Goal: Transaction & Acquisition: Purchase product/service

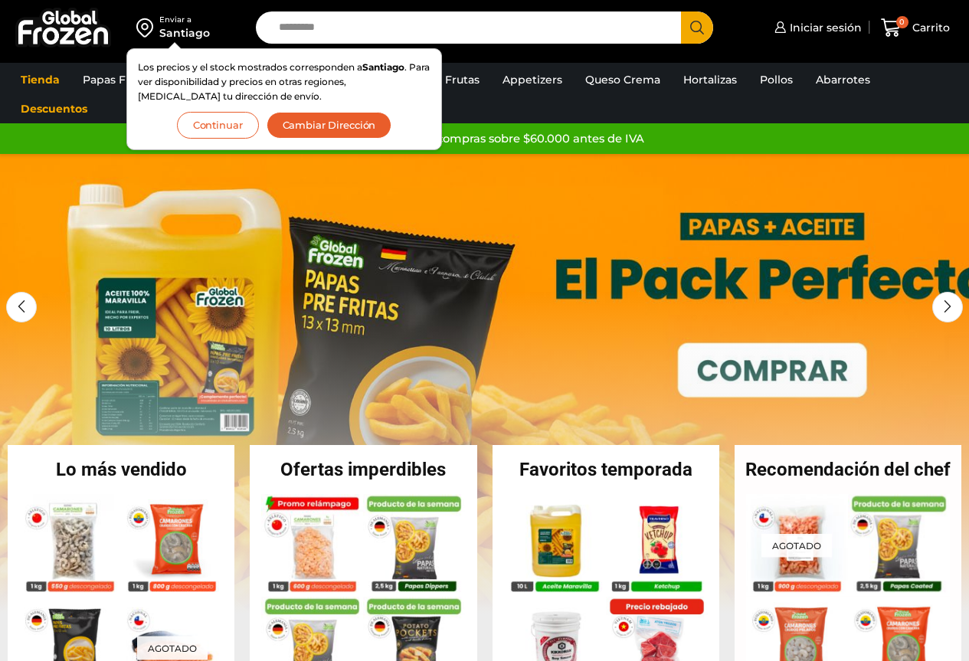
click at [196, 127] on button "Continuar" at bounding box center [218, 125] width 82 height 27
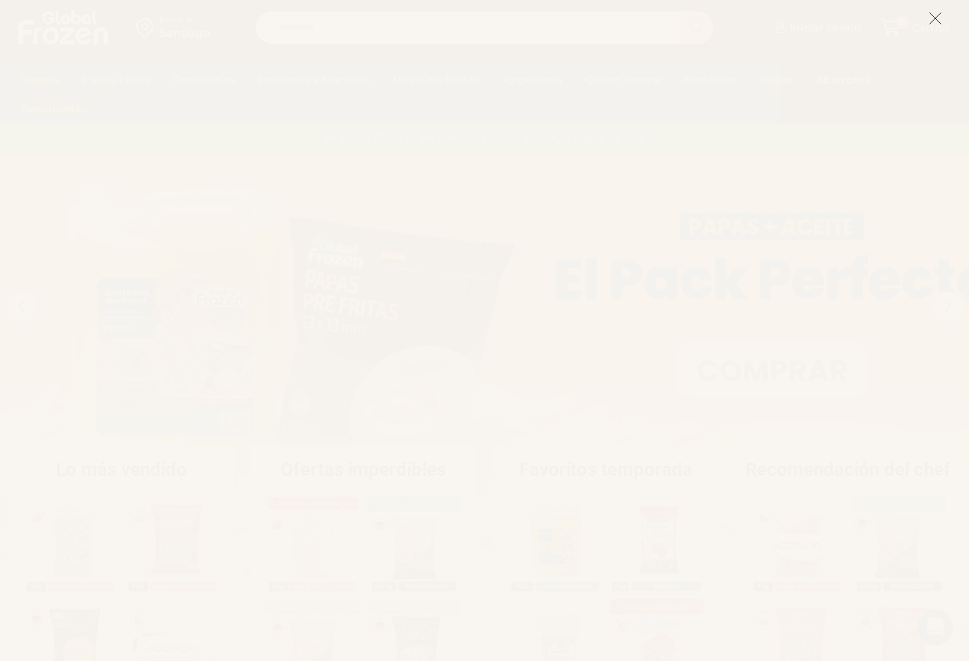
click at [934, 14] on icon at bounding box center [936, 18] width 14 height 14
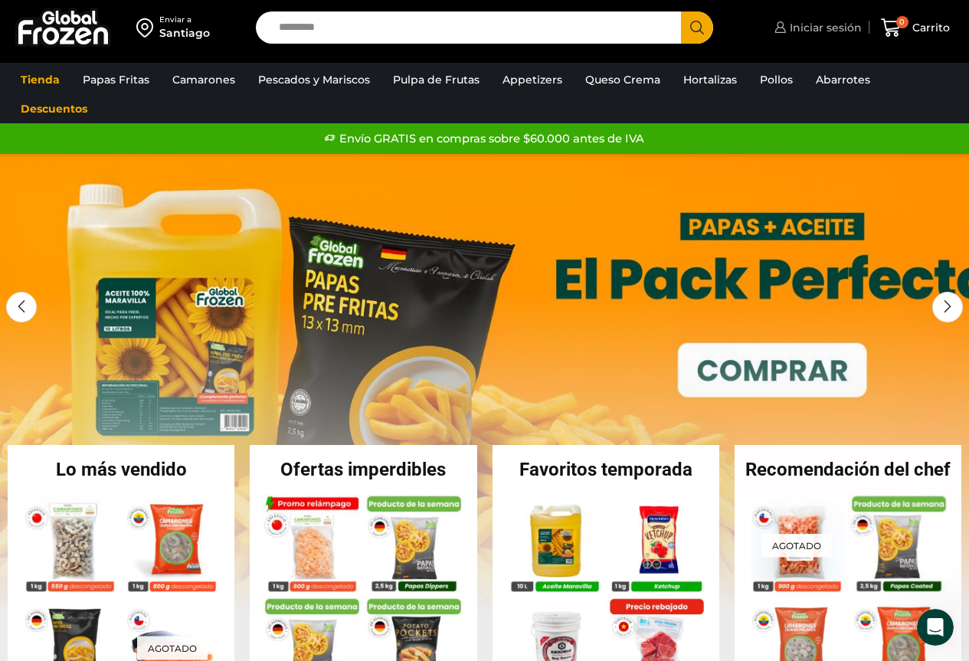
click at [818, 30] on span "Iniciar sesión" at bounding box center [824, 27] width 76 height 15
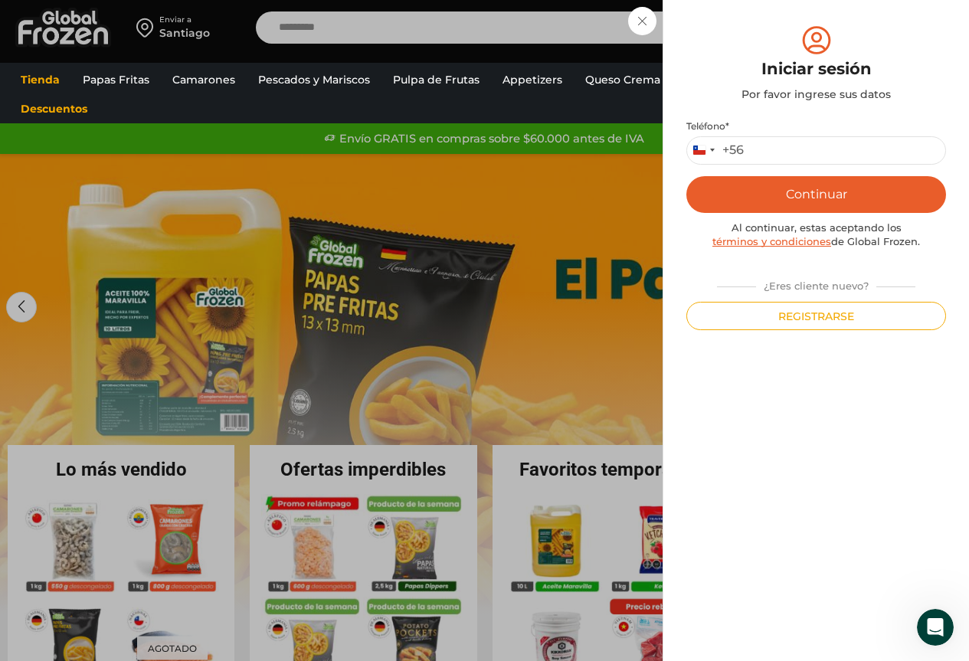
click at [830, 129] on label "Teléfono *" at bounding box center [817, 126] width 260 height 12
click at [830, 136] on input "Teléfono *" at bounding box center [817, 150] width 260 height 28
type input "*********"
click at [760, 194] on button "Continuar" at bounding box center [817, 194] width 260 height 37
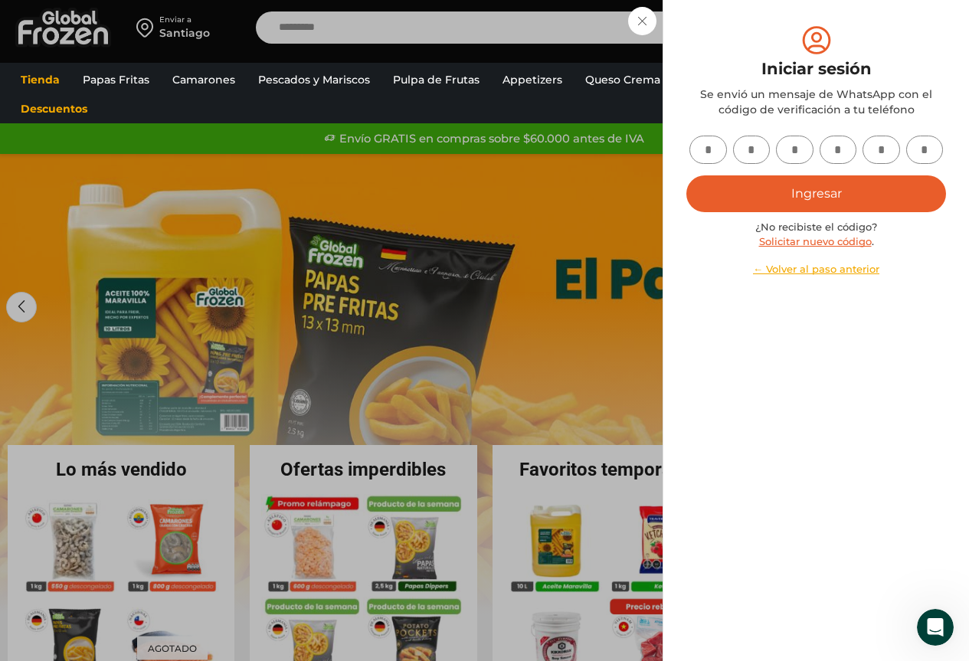
click at [690, 157] on div at bounding box center [817, 150] width 260 height 28
click at [707, 148] on input "text" at bounding box center [709, 150] width 38 height 28
type input "*"
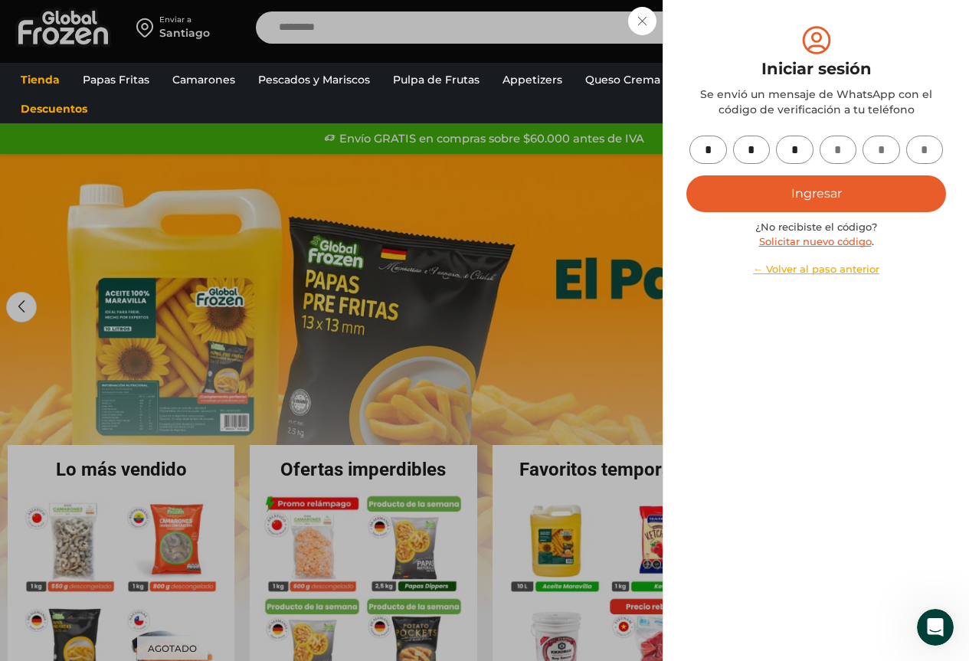
type input "*"
click at [739, 182] on button "Ingresar" at bounding box center [817, 193] width 260 height 37
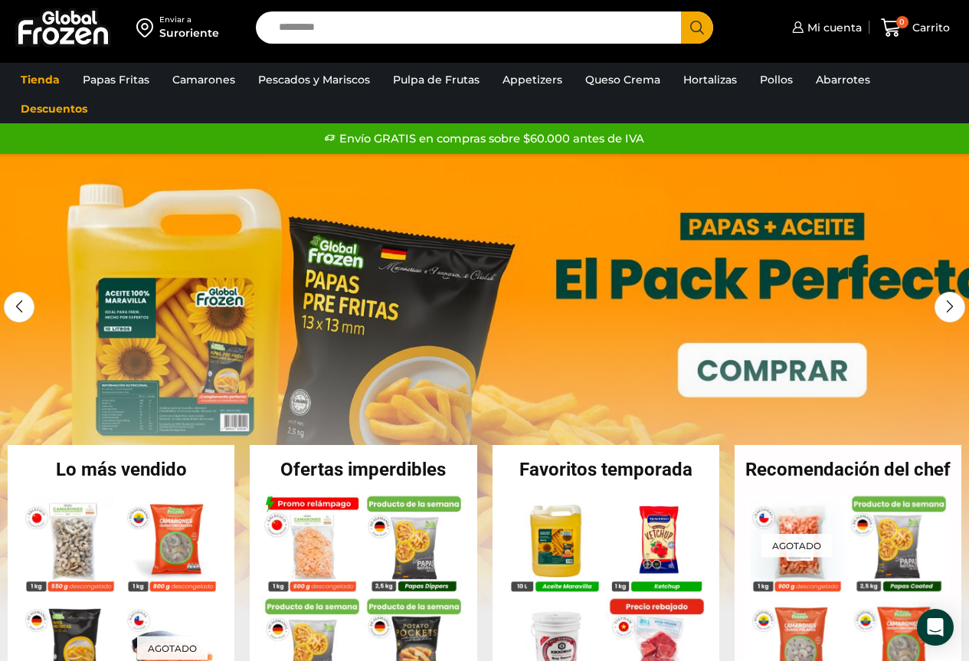
click at [801, 374] on link "1 / 2" at bounding box center [484, 384] width 969 height 460
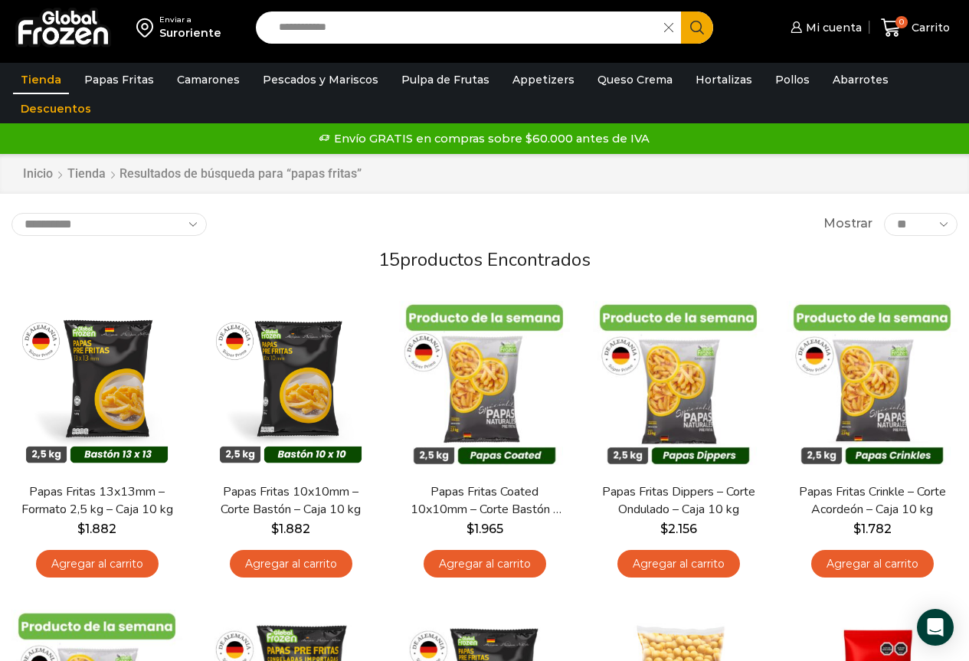
scroll to position [48, 0]
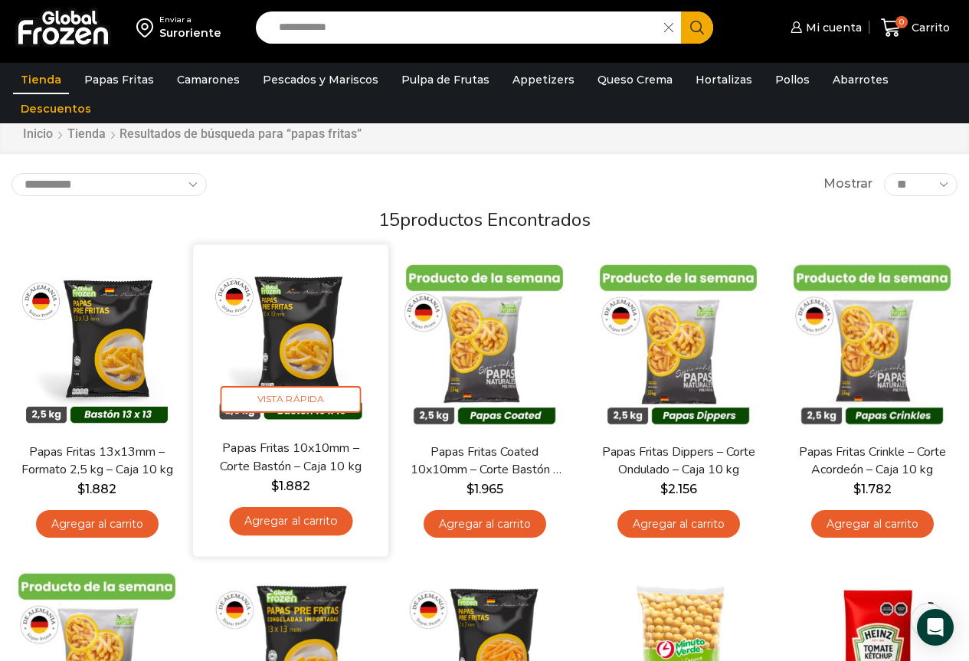
click at [304, 526] on link "Agregar al carrito" at bounding box center [290, 521] width 123 height 28
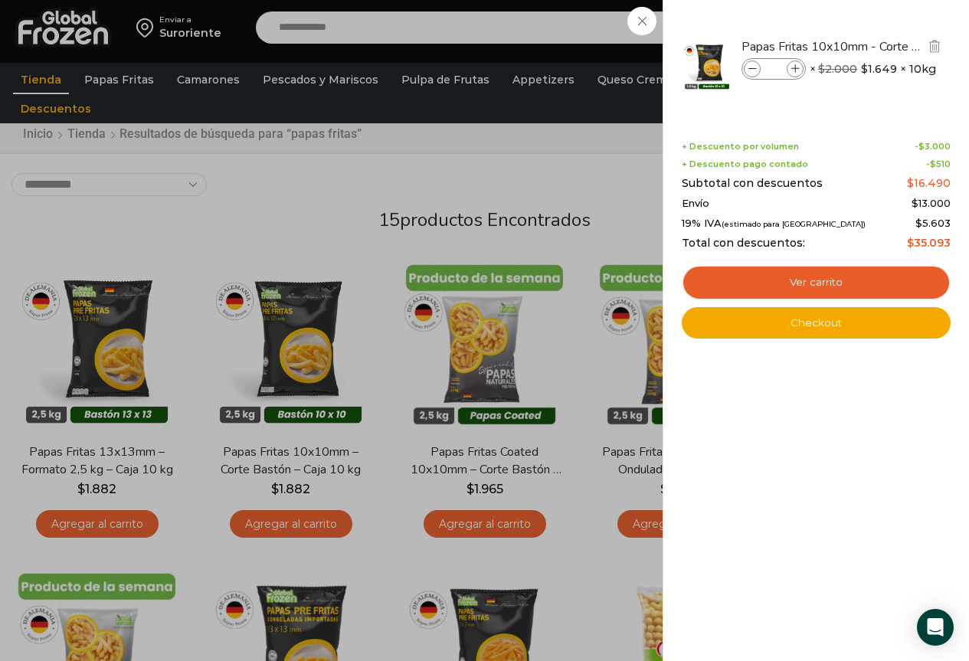
click at [794, 68] on icon at bounding box center [796, 69] width 8 height 8
type input "*"
click at [877, 46] on div "1 Carrito 1 1 Shopping Cart *" at bounding box center [915, 28] width 77 height 36
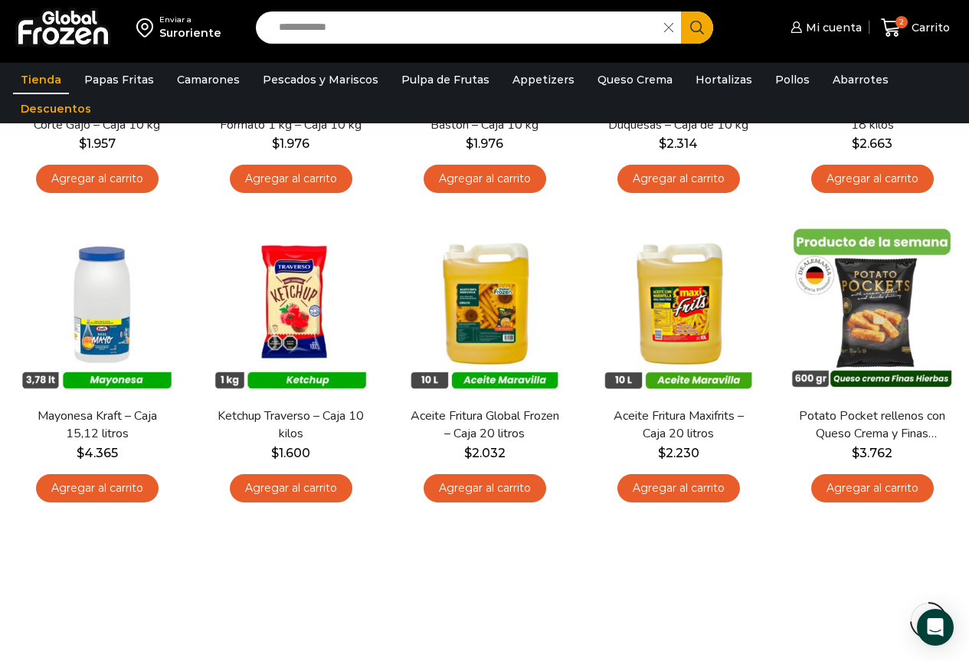
scroll to position [774, 0]
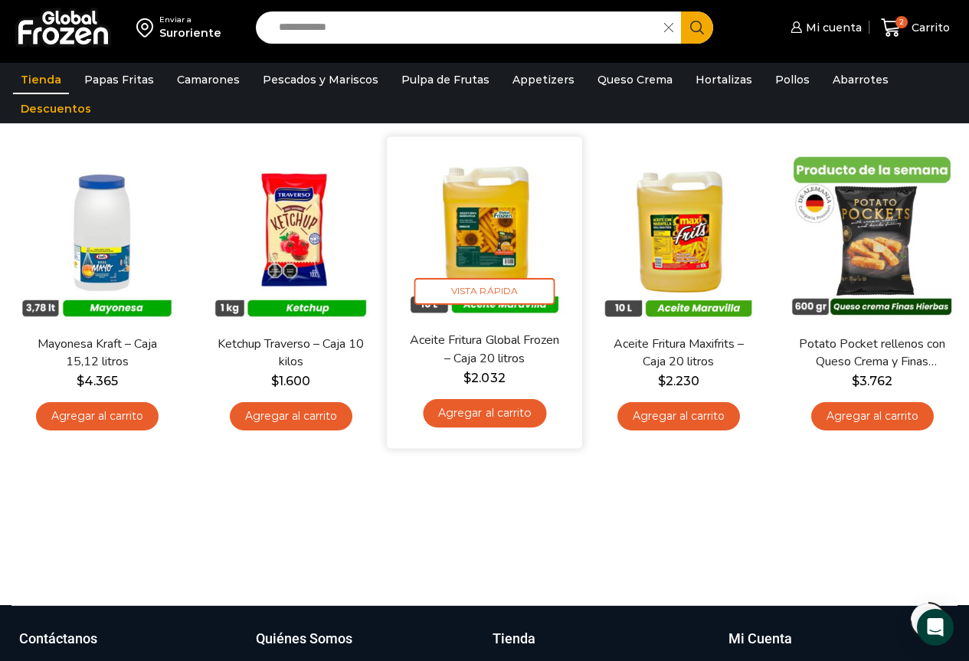
click at [477, 248] on img at bounding box center [485, 235] width 172 height 172
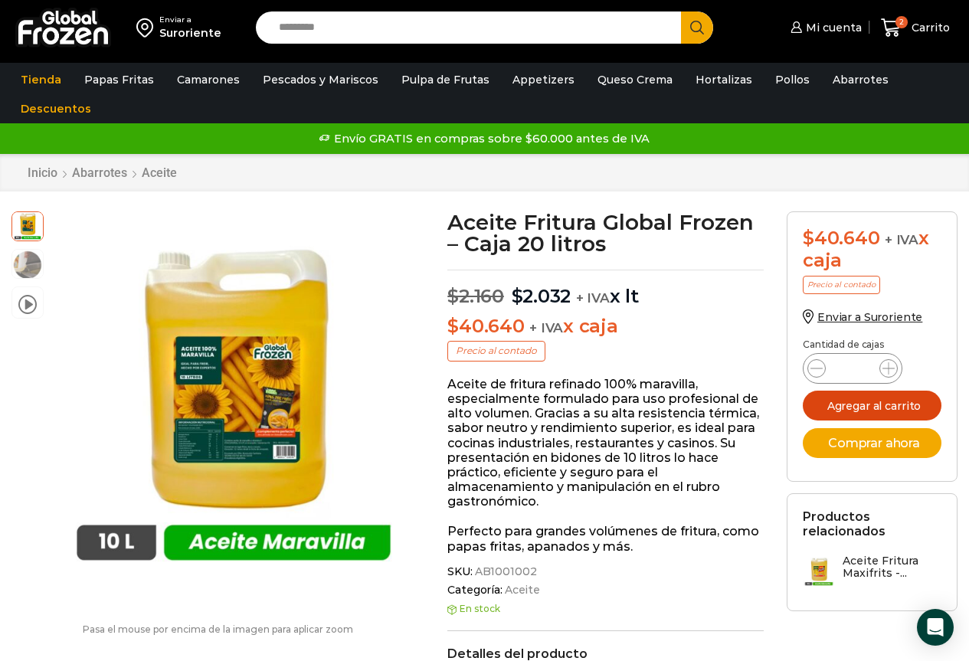
click at [888, 402] on button "Agregar al carrito" at bounding box center [872, 406] width 139 height 30
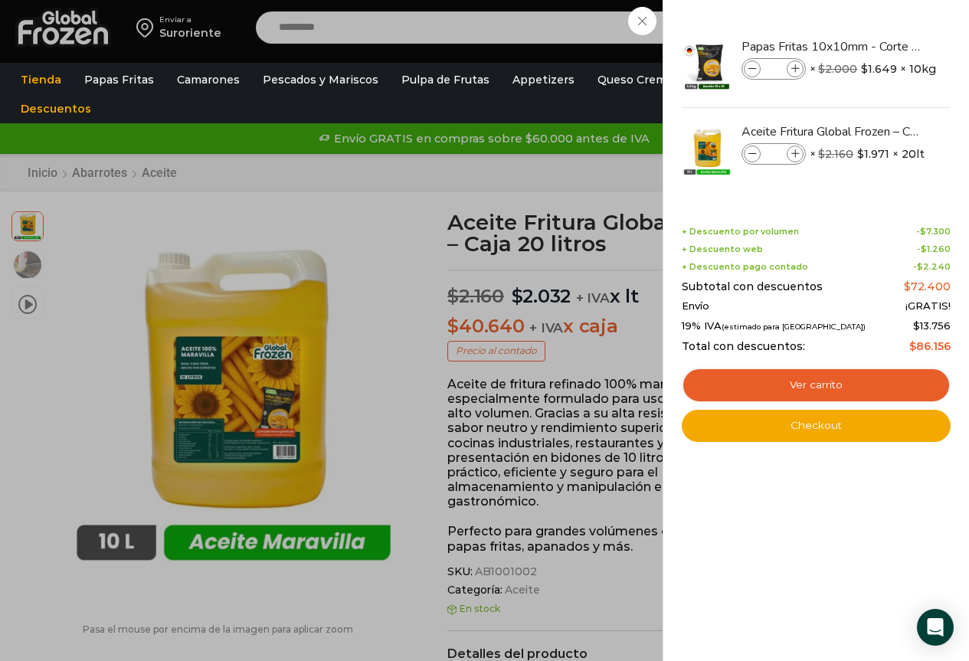
click at [877, 10] on div "3 Carrito 3 3 Shopping Cart *" at bounding box center [915, 28] width 77 height 36
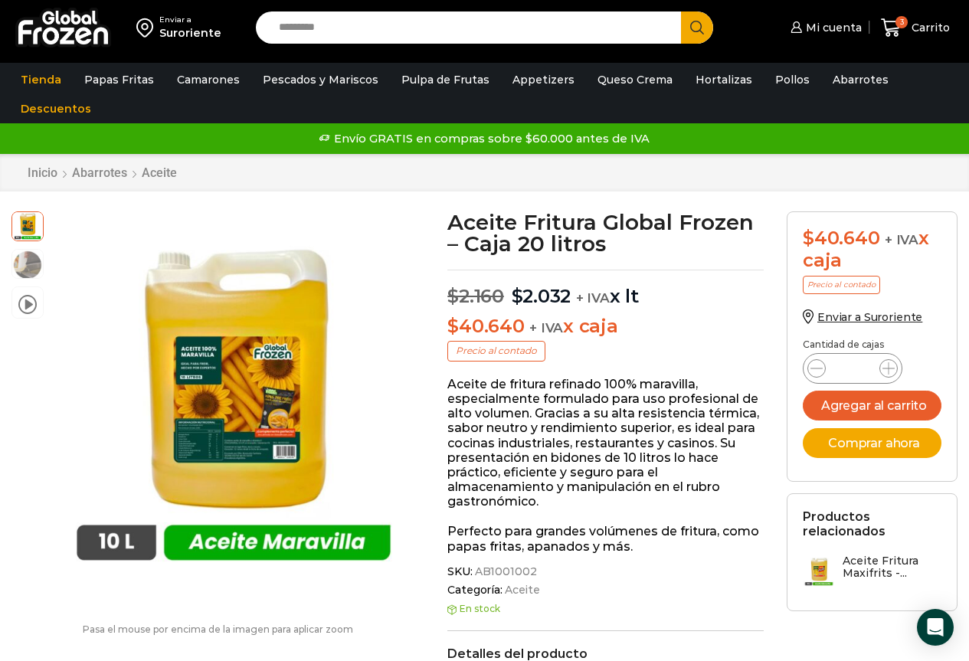
click at [631, 8] on div "Enviar a Suroriente Search input Search Mi cuenta" at bounding box center [485, 27] width 962 height 55
click at [587, 30] on input "Search input" at bounding box center [472, 27] width 403 height 32
click at [904, 25] on span "3" at bounding box center [902, 22] width 12 height 12
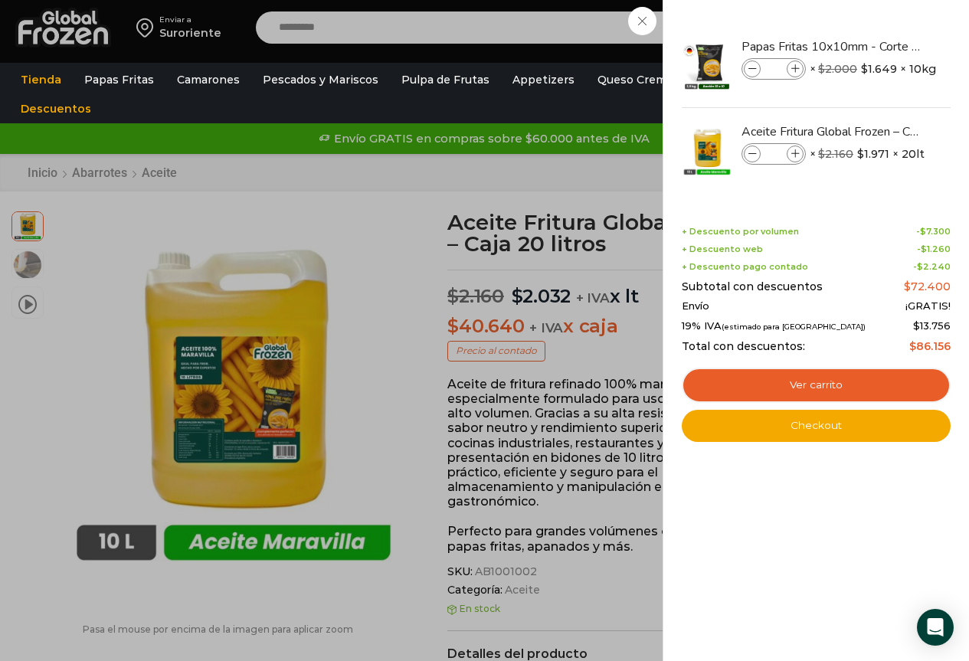
click at [877, 21] on div "3 Carrito 3 3 Shopping Cart *" at bounding box center [915, 28] width 77 height 36
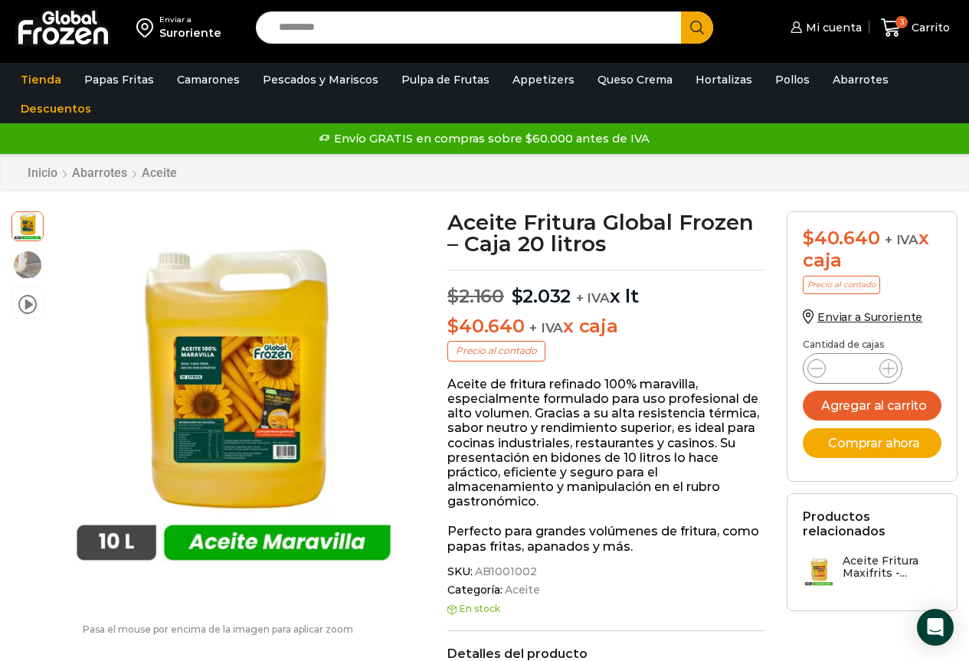
click at [425, 21] on input "Search input" at bounding box center [472, 27] width 403 height 32
type input "*********"
click at [681, 11] on button "Search" at bounding box center [697, 27] width 32 height 32
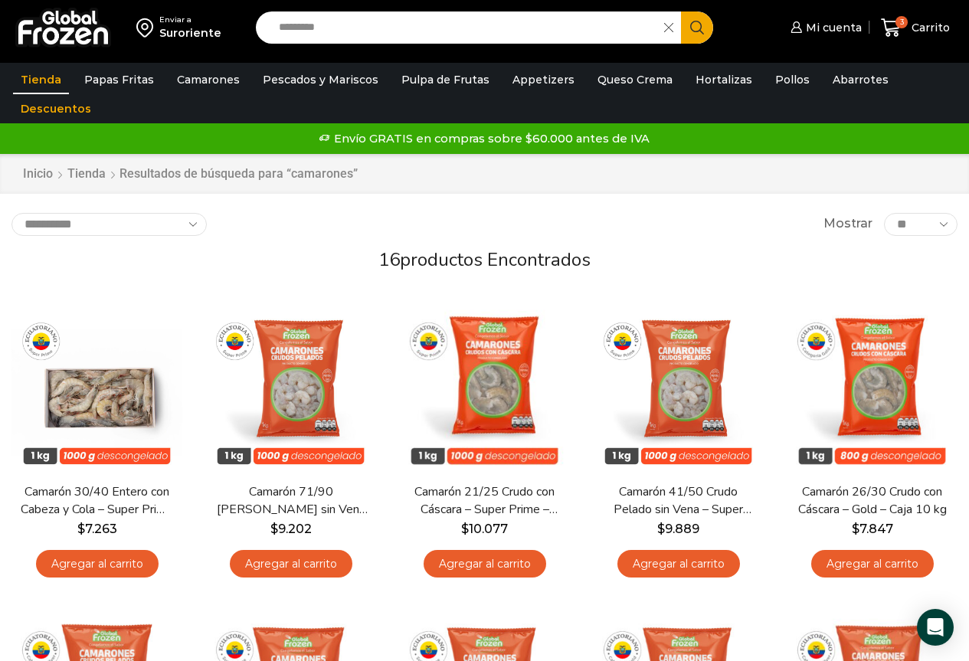
click at [425, 27] on input "*********" at bounding box center [464, 27] width 386 height 32
type input "*******"
click at [681, 11] on button "Search" at bounding box center [697, 27] width 32 height 32
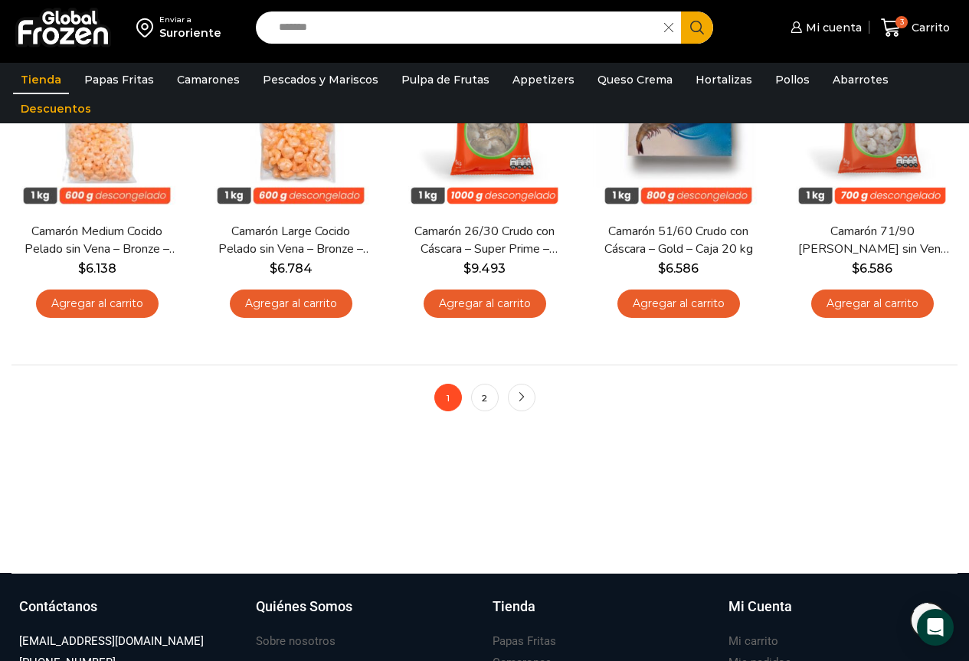
scroll to position [1350, 0]
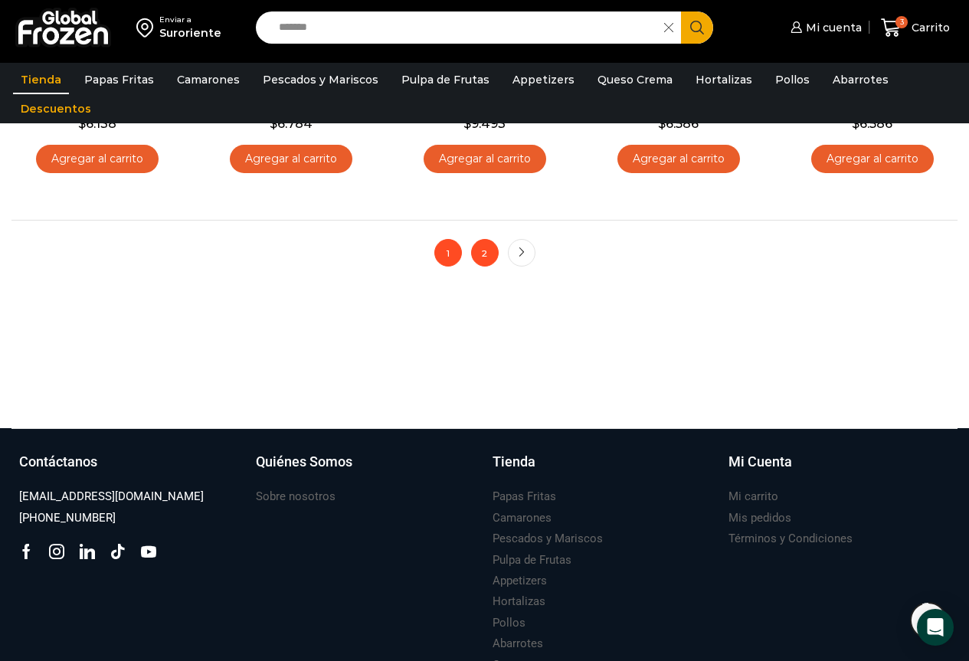
click at [484, 248] on link "2" at bounding box center [485, 253] width 28 height 28
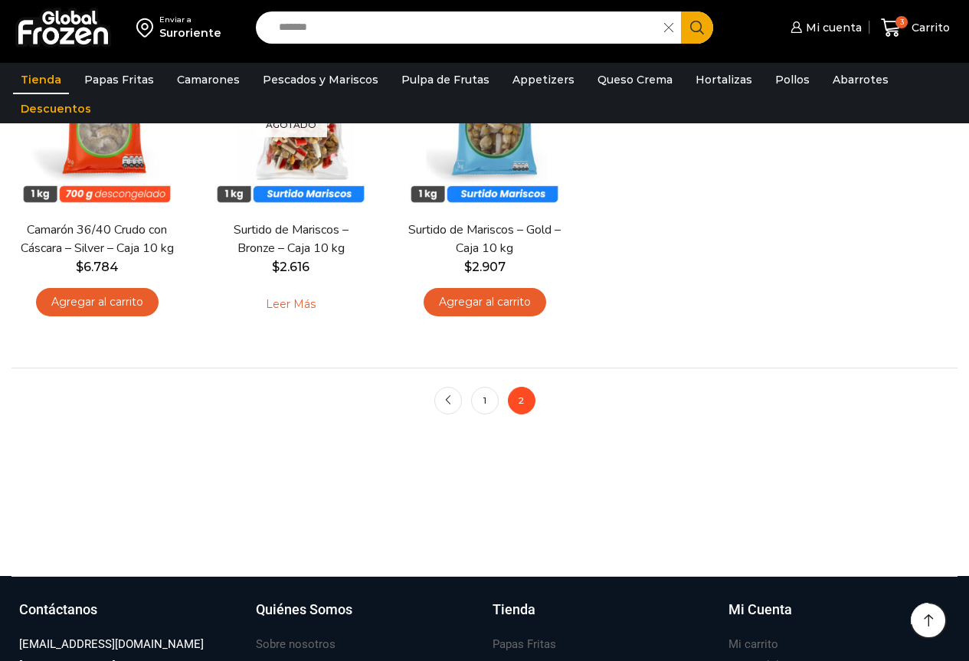
click at [969, 354] on html "WordPress WooCommerce Themes Enviar a Suroriente Search input ******* Search Mi…" at bounding box center [484, 160] width 969 height 1478
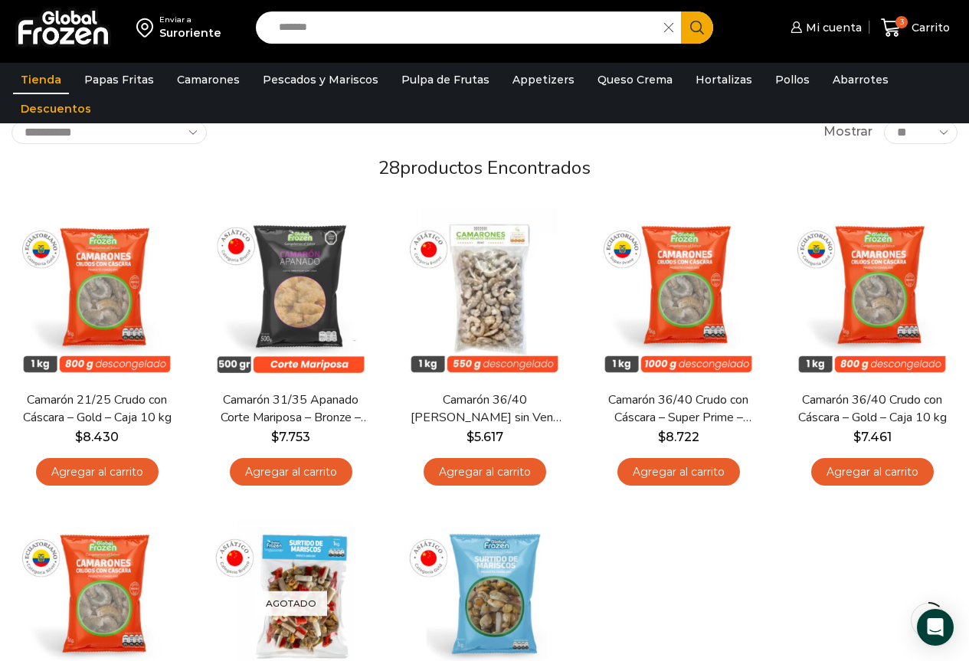
scroll to position [84, 0]
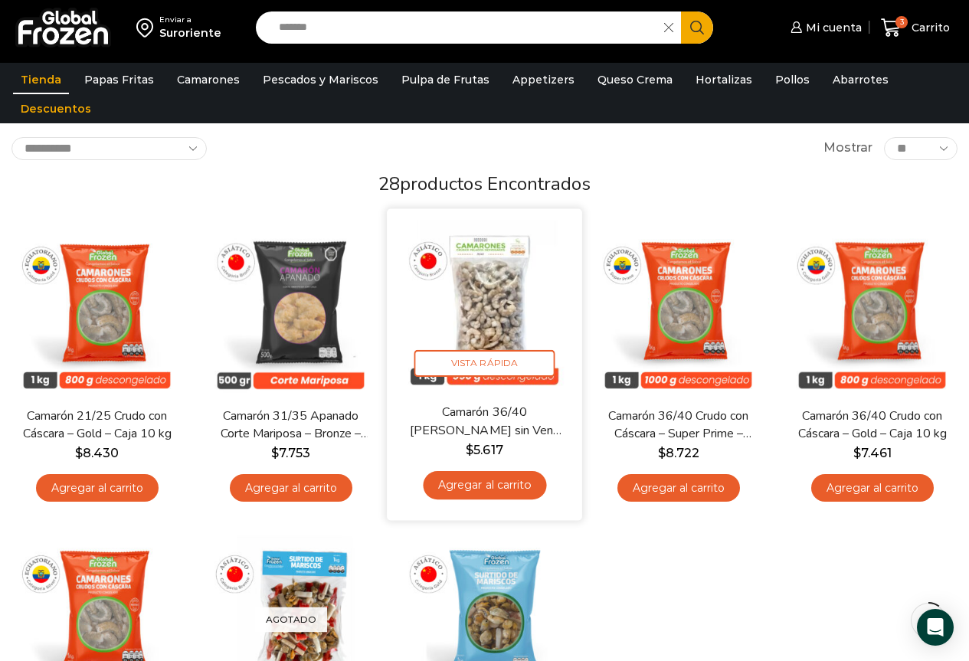
click at [493, 481] on link "Agregar al carrito" at bounding box center [484, 485] width 123 height 28
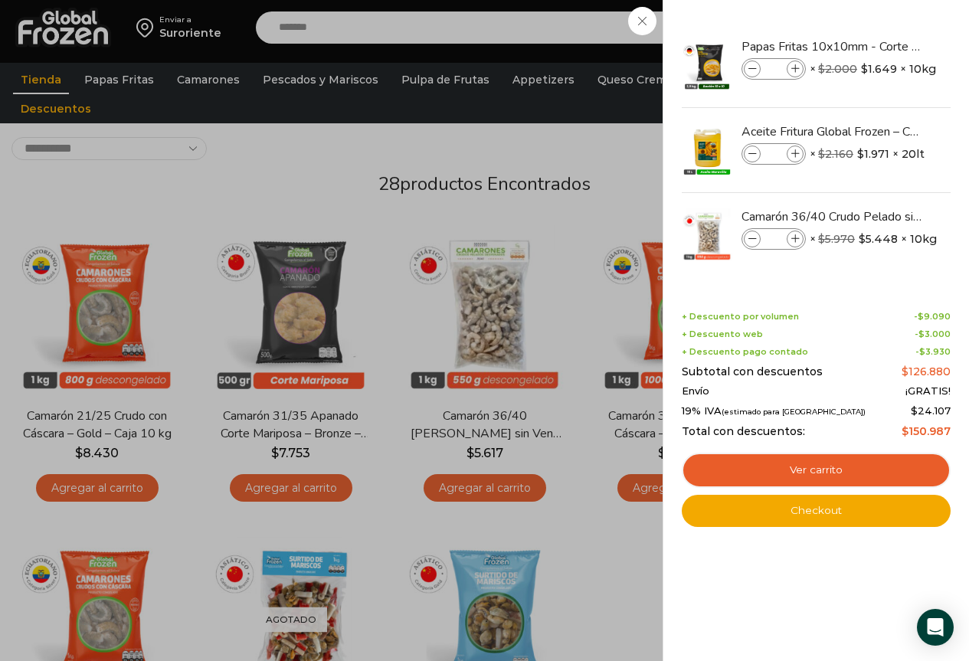
click at [877, 46] on div "4 Carrito 4 4 Shopping Cart *" at bounding box center [915, 28] width 77 height 36
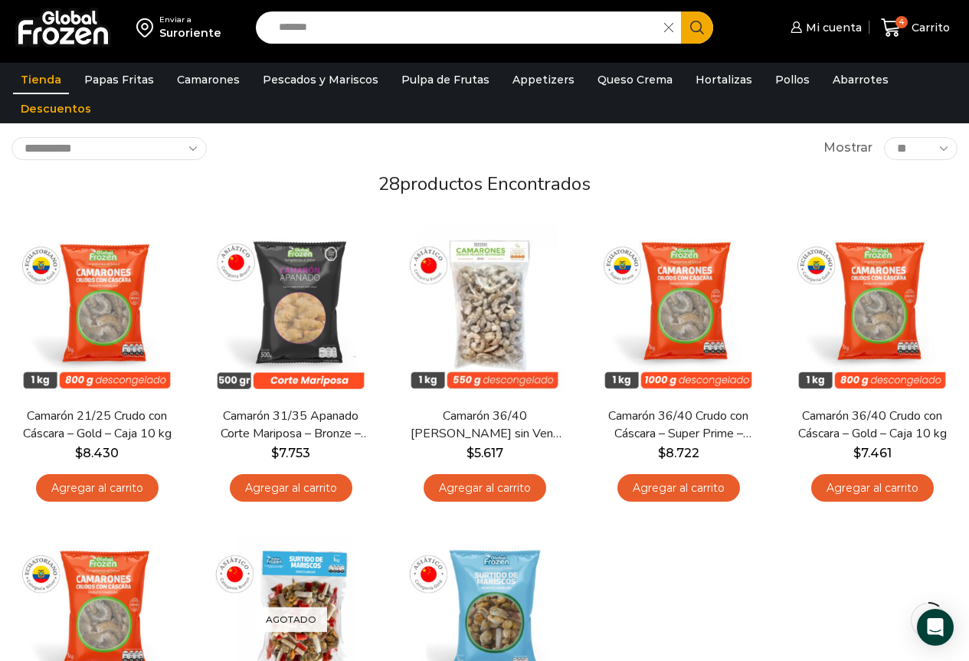
click at [431, 34] on input "*******" at bounding box center [464, 27] width 386 height 32
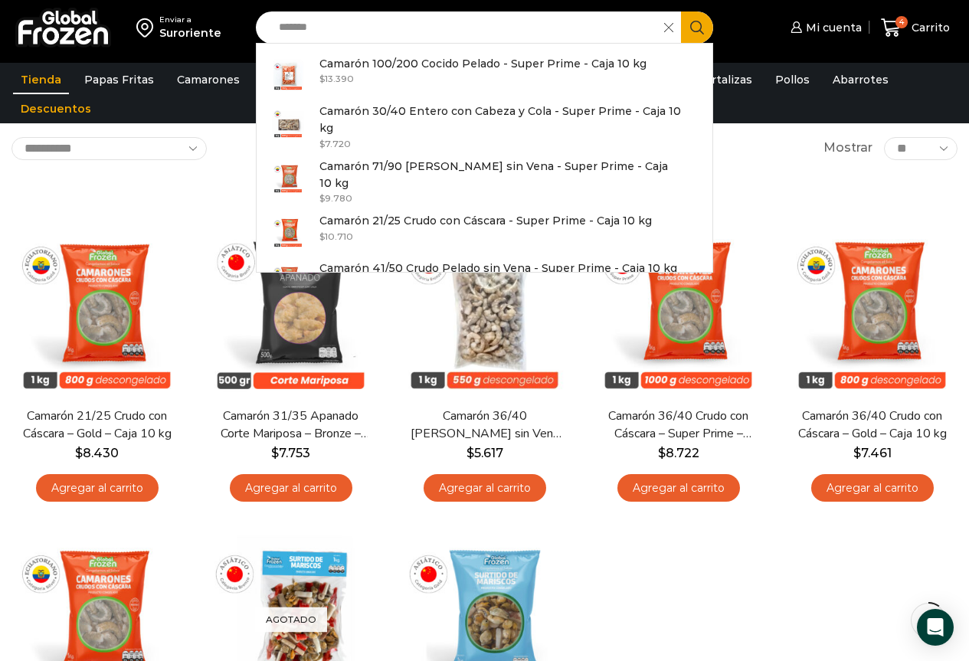
click at [431, 34] on input "*******" at bounding box center [464, 27] width 386 height 32
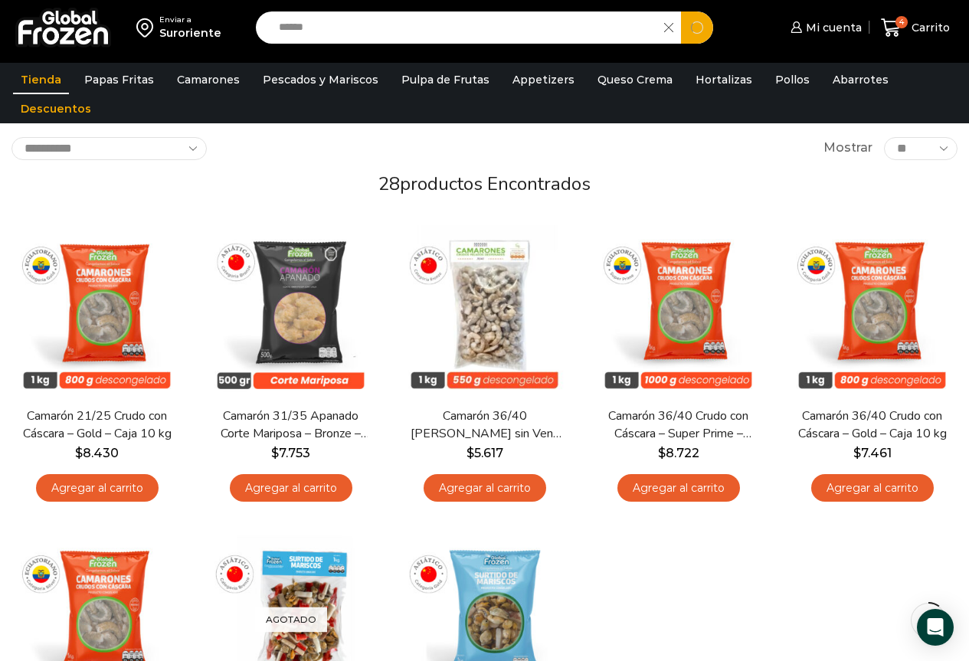
click at [681, 11] on button "Search" at bounding box center [697, 27] width 32 height 32
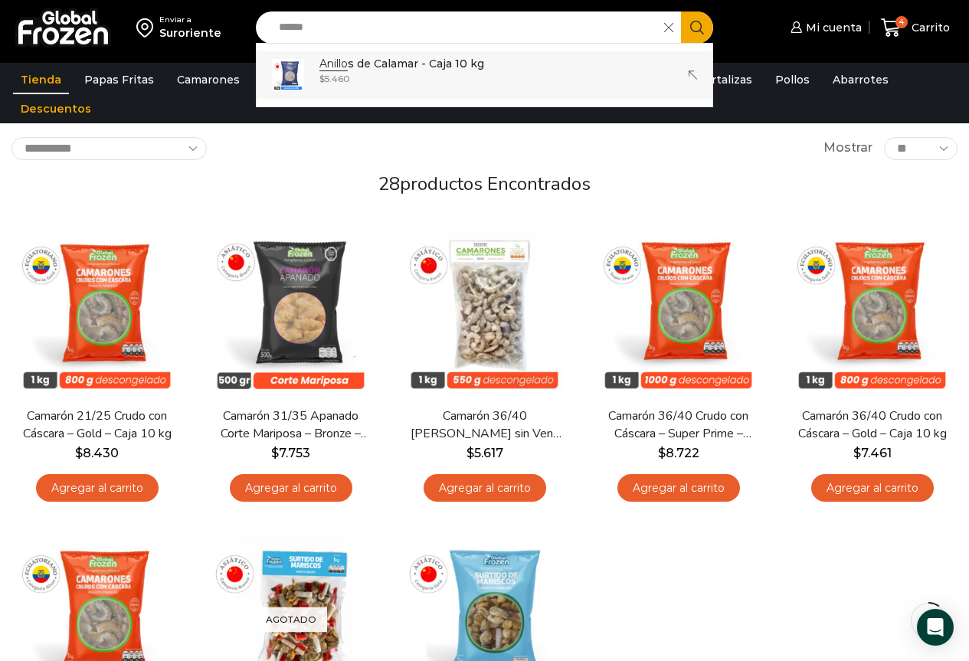
click at [428, 57] on p "Anillo s de Calamar - Caja 10 kg" at bounding box center [402, 63] width 165 height 17
type input "**********"
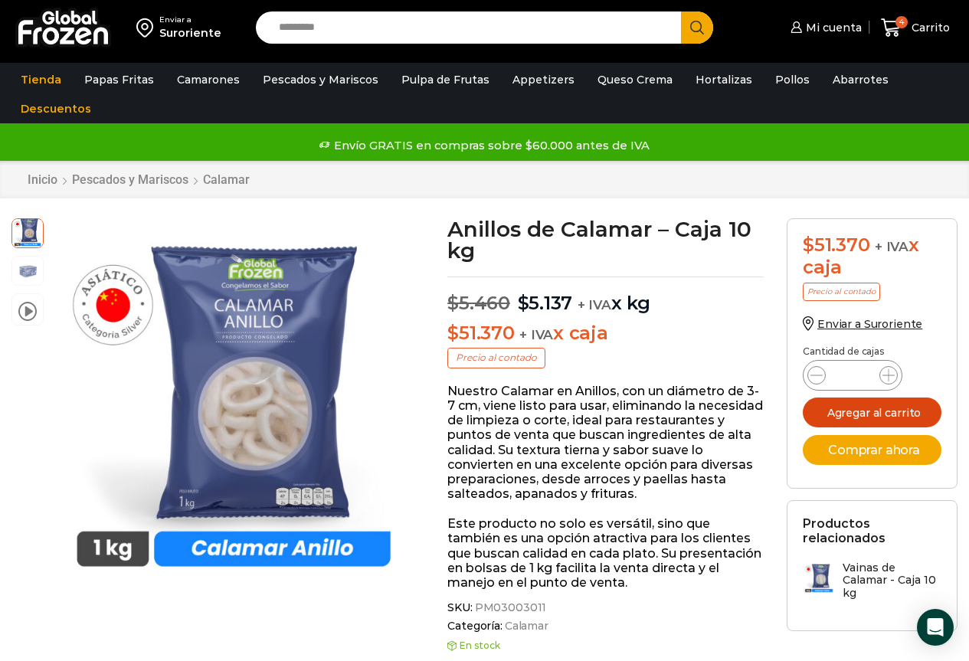
click at [864, 411] on button "Agregar al carrito" at bounding box center [872, 413] width 139 height 30
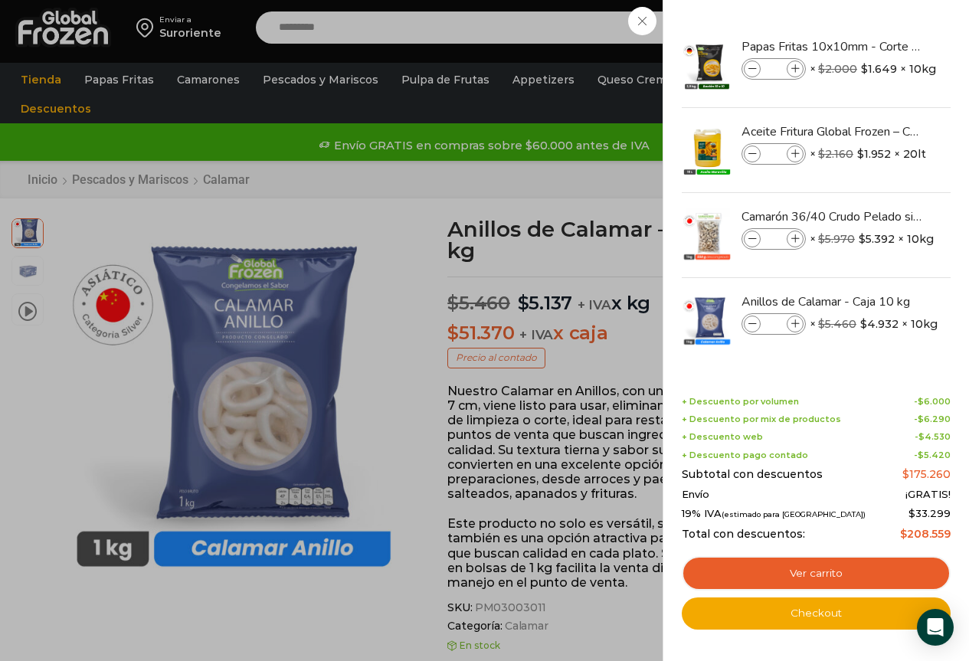
click at [877, 46] on div "5 Carrito 5 5 Shopping Cart *" at bounding box center [915, 28] width 77 height 36
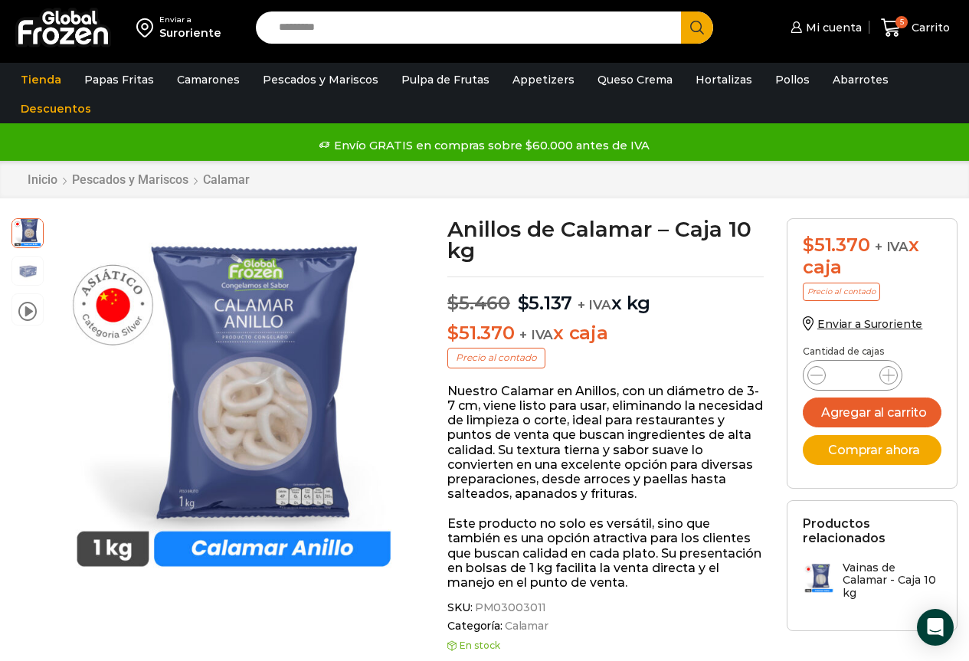
click at [494, 26] on input "Search input" at bounding box center [472, 27] width 403 height 32
type input "*****"
click at [681, 11] on button "Search" at bounding box center [697, 27] width 32 height 32
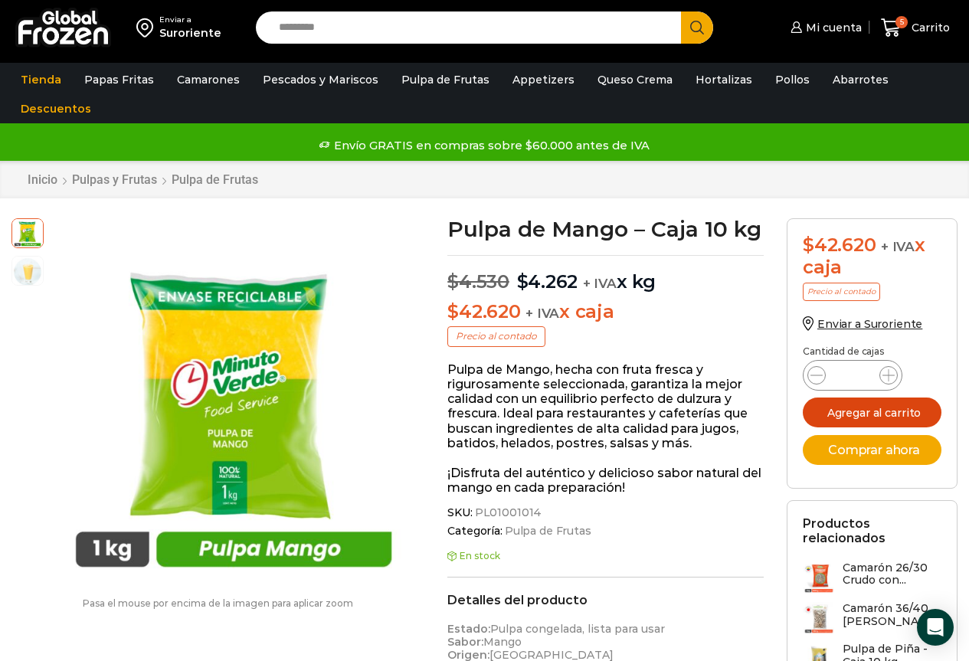
click at [893, 424] on button "Agregar al carrito" at bounding box center [872, 413] width 139 height 30
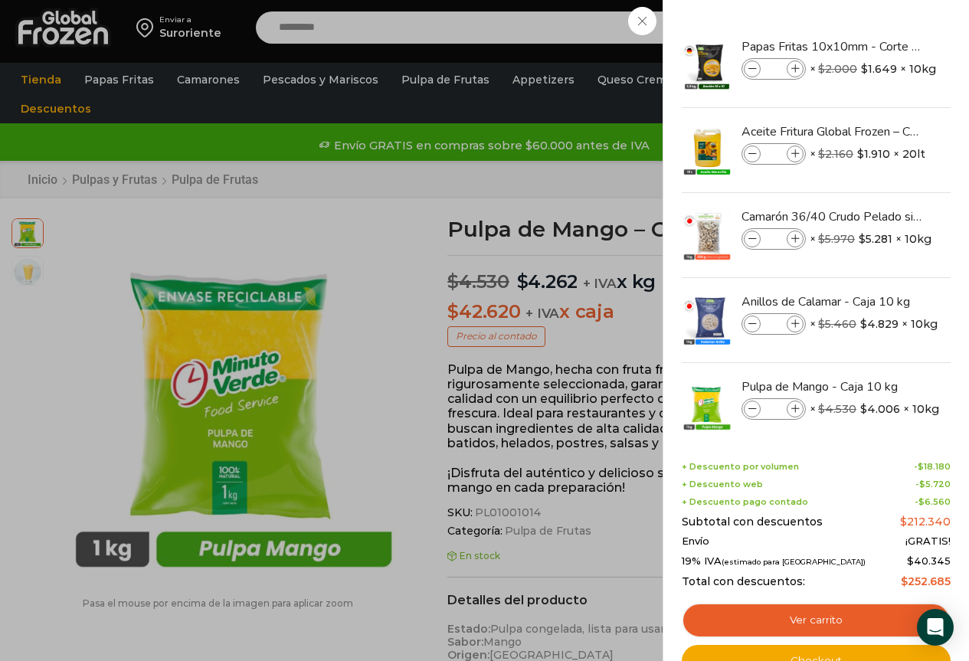
click at [877, 46] on div "6 [GEOGRAPHIC_DATA] 6 6 Shopping Cart *" at bounding box center [915, 28] width 77 height 36
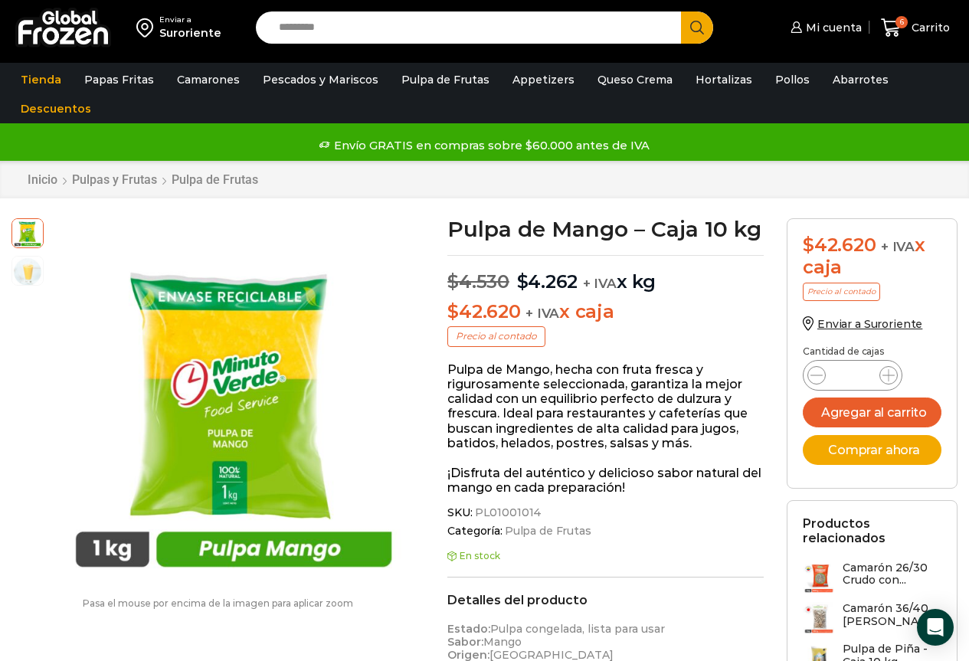
click at [596, 36] on input "Search input" at bounding box center [472, 27] width 403 height 32
click at [681, 11] on button "Search" at bounding box center [697, 27] width 32 height 32
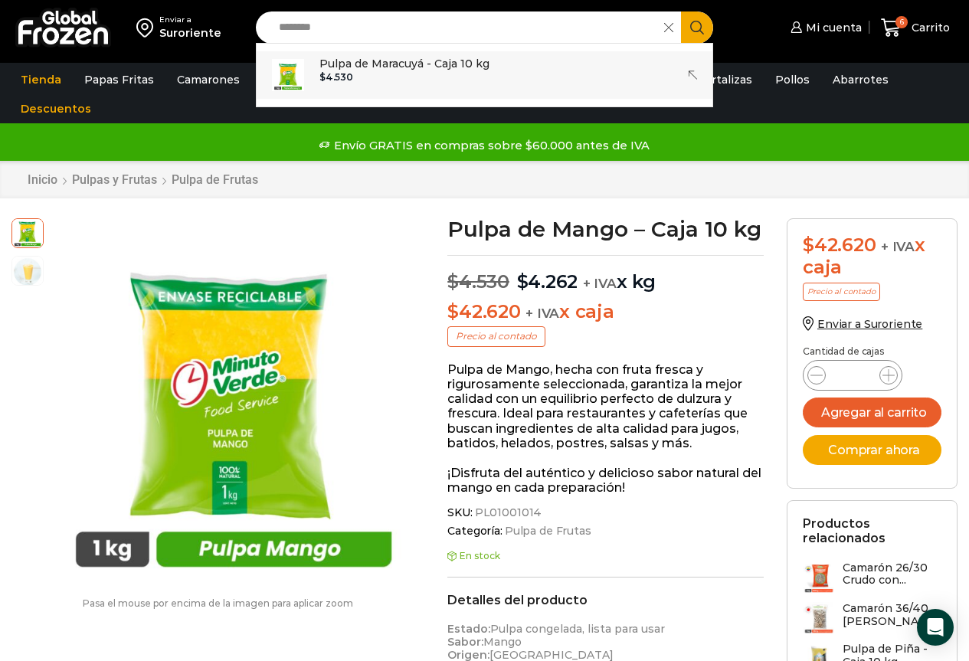
click at [569, 80] on link "Pulpa de Maracuyá - Caja 10 kg In stock $ 4.530" at bounding box center [485, 75] width 457 height 48
type input "**********"
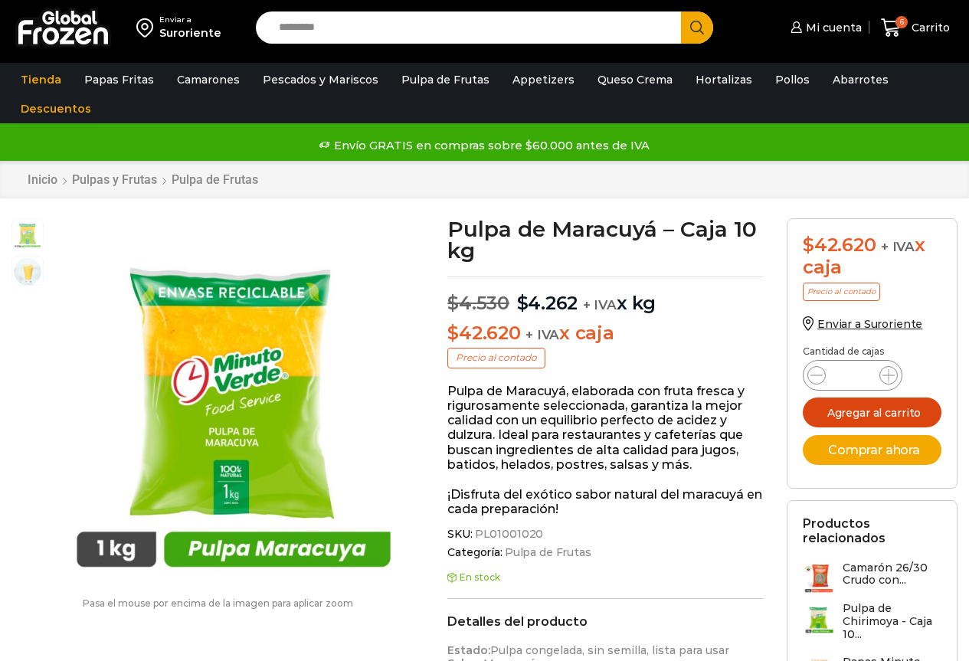
click at [842, 420] on button "Agregar al carrito" at bounding box center [872, 413] width 139 height 30
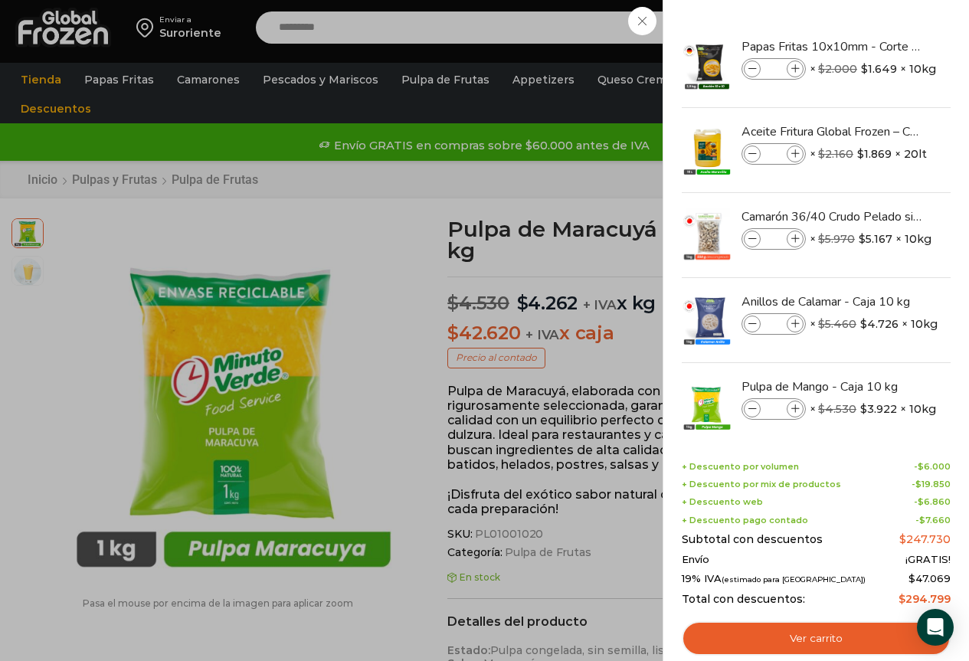
click at [877, 22] on div "7 [GEOGRAPHIC_DATA] 7 7 Shopping Cart *" at bounding box center [915, 28] width 77 height 36
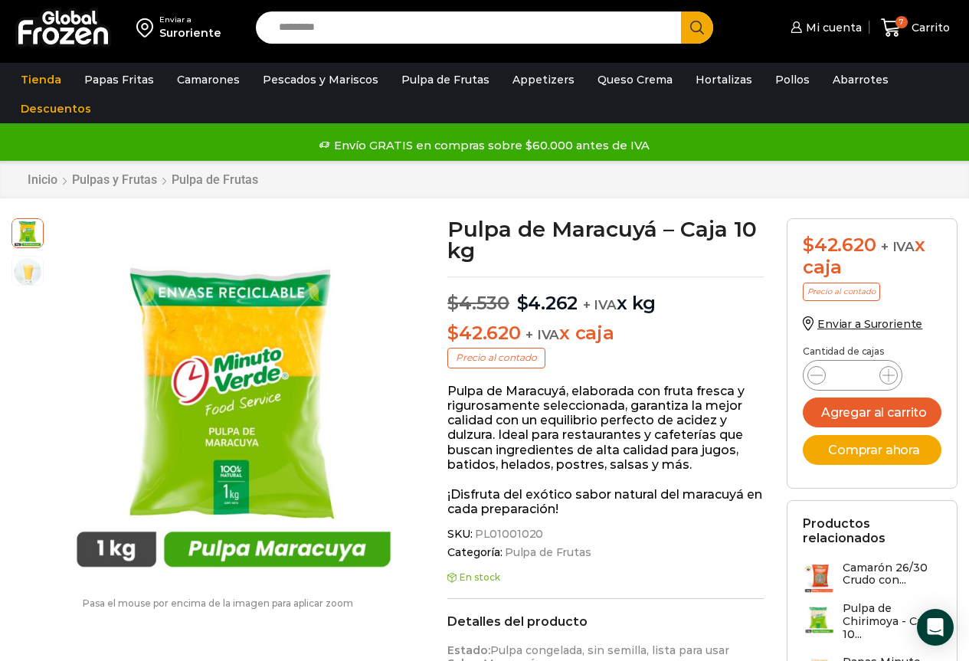
click at [634, 24] on input "Search input" at bounding box center [472, 27] width 403 height 32
click at [907, 25] on span "7" at bounding box center [902, 22] width 12 height 12
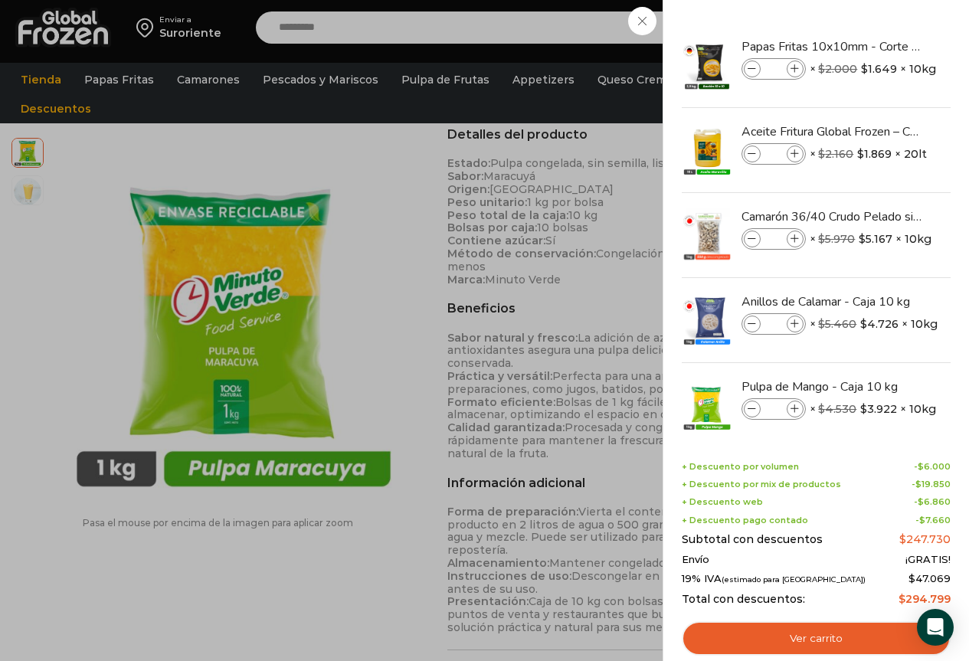
scroll to position [799, 0]
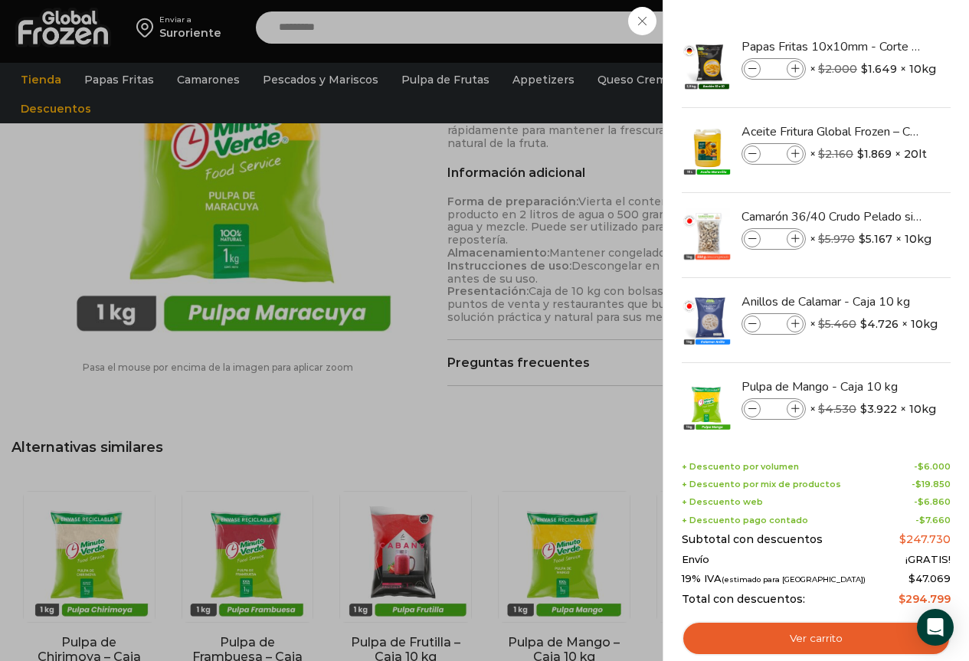
drag, startPoint x: 948, startPoint y: 273, endPoint x: 950, endPoint y: 388, distance: 115.0
click at [950, 388] on div "Papas Fritas 10x10mm - Corte Bastón - Caja 10 kg Papas Fritas 10x10mm - Corte B…" at bounding box center [816, 231] width 269 height 416
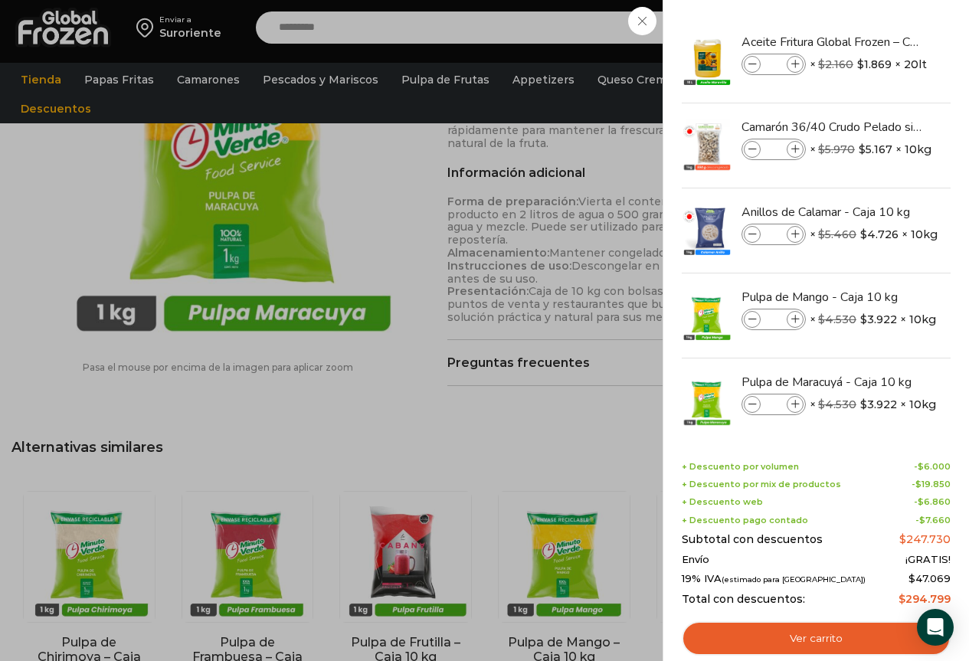
scroll to position [105, 0]
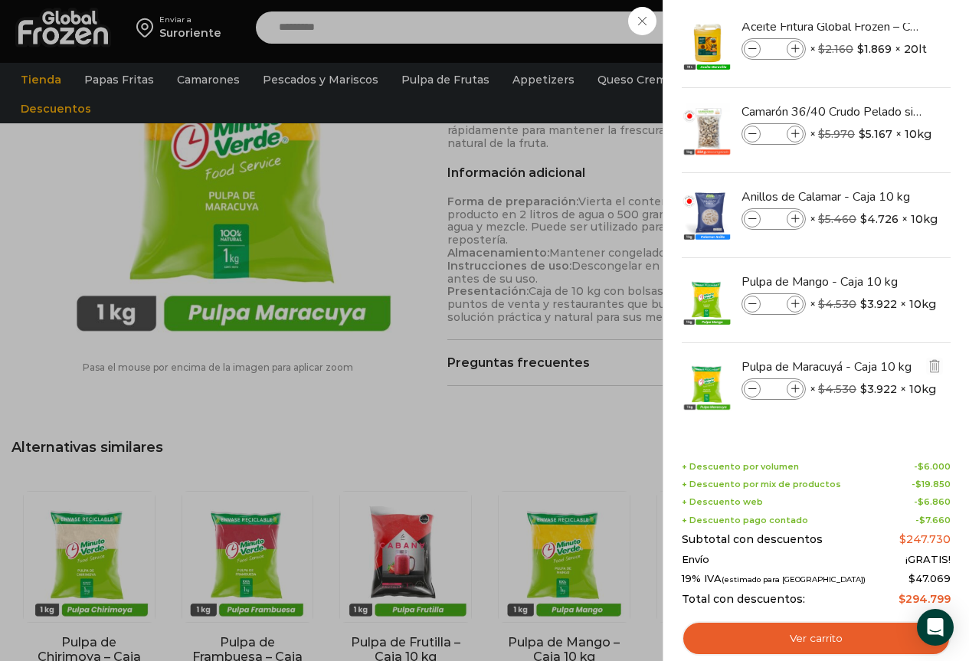
drag, startPoint x: 945, startPoint y: 402, endPoint x: 947, endPoint y: 355, distance: 46.8
click at [947, 355] on li "Pulpa de Maracuyá - Caja 10 kg Pulpa de Maracuyá - Caja 10 kg cantidad * × $ 4.…" at bounding box center [817, 385] width 272 height 84
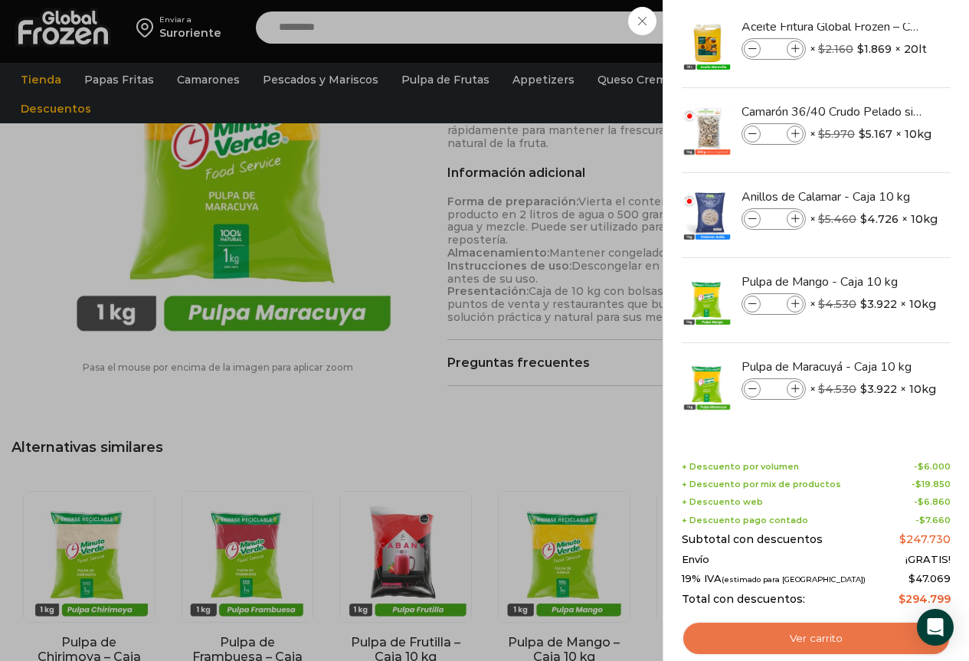
click at [825, 630] on link "Ver carrito" at bounding box center [816, 639] width 269 height 35
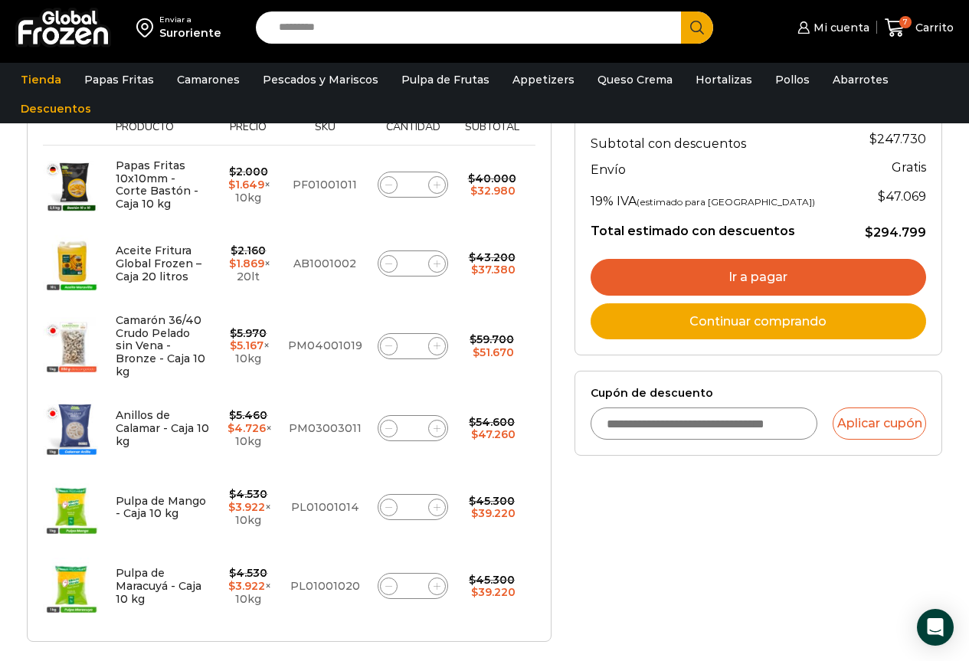
scroll to position [319, 0]
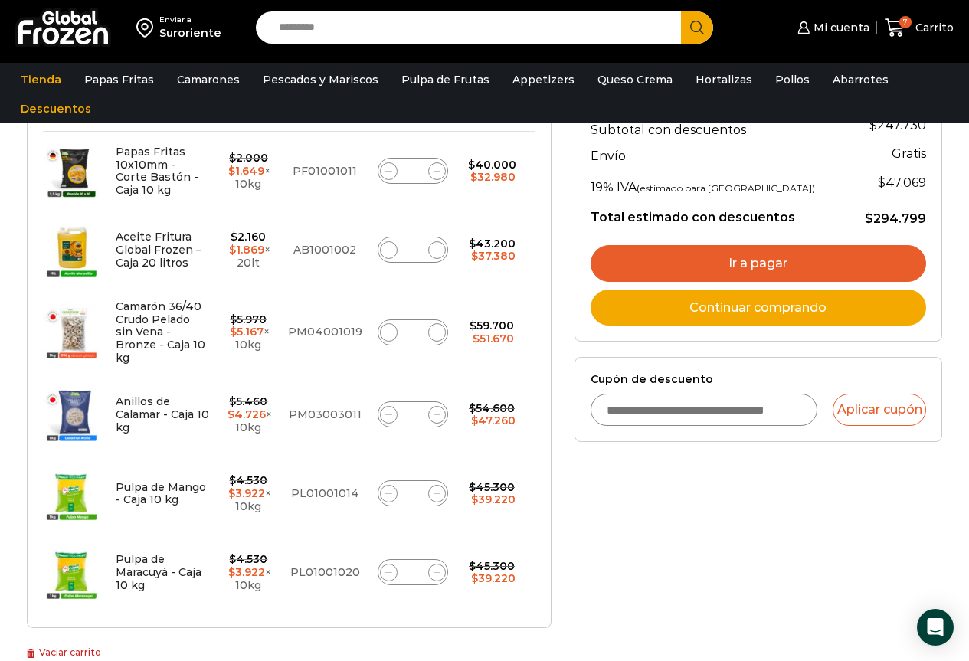
click at [969, 287] on html "WordPress WooCommerce Themes Enviar a Suroriente Search input Search Mi cuenta" at bounding box center [484, 505] width 969 height 1648
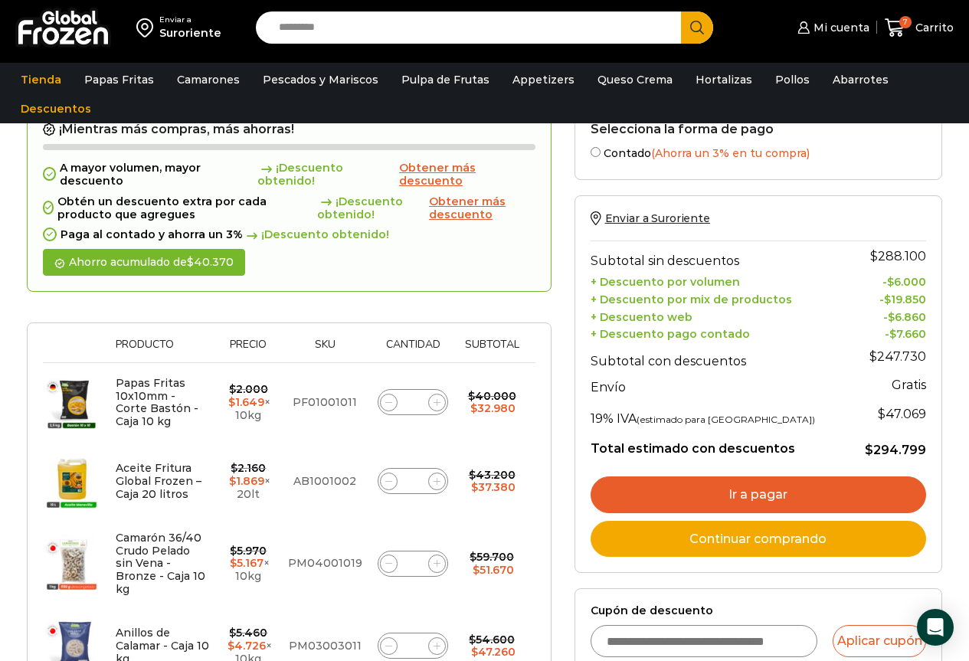
scroll to position [85, 0]
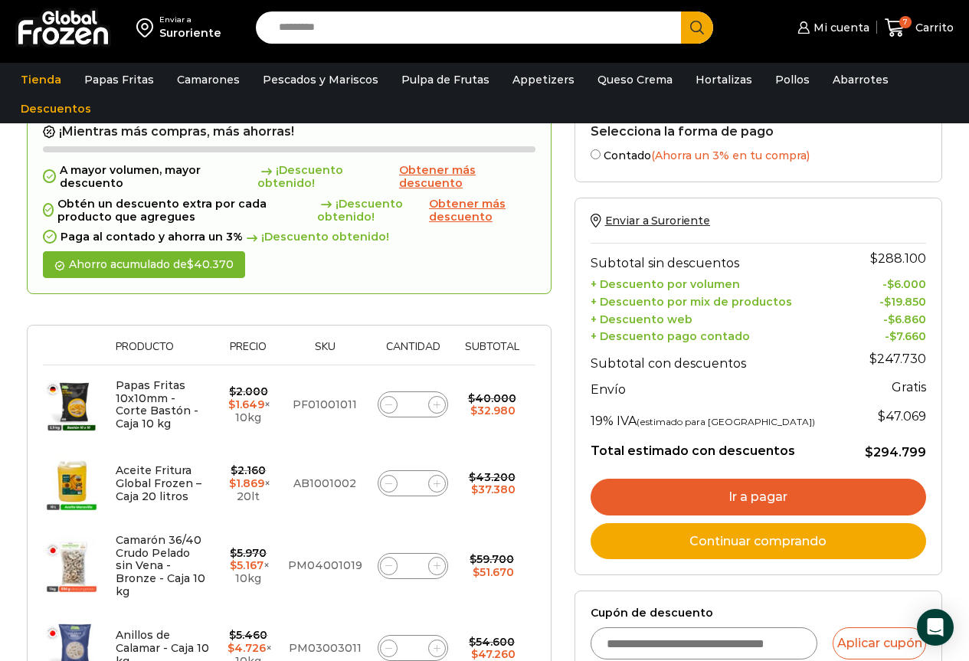
click at [434, 484] on icon at bounding box center [437, 484] width 7 height 7
type input "*"
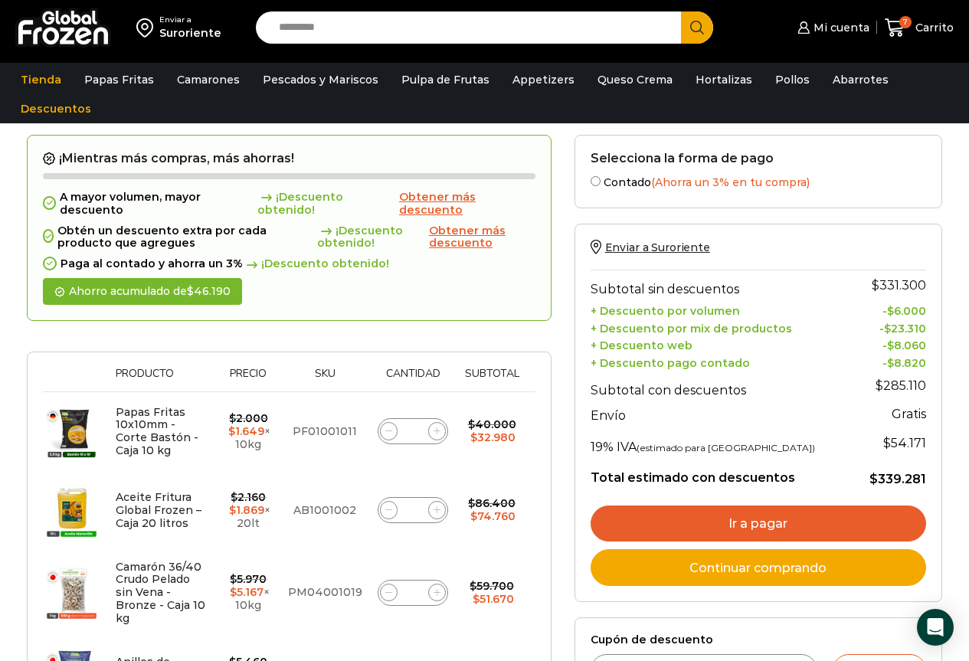
scroll to position [116, 0]
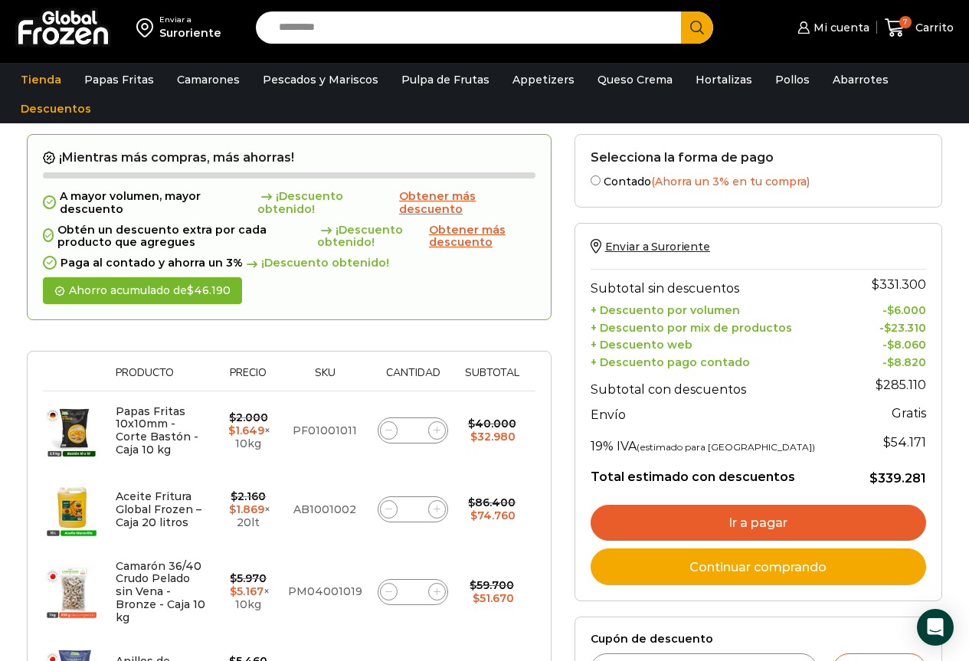
click at [395, 507] on span at bounding box center [389, 509] width 18 height 18
type input "*"
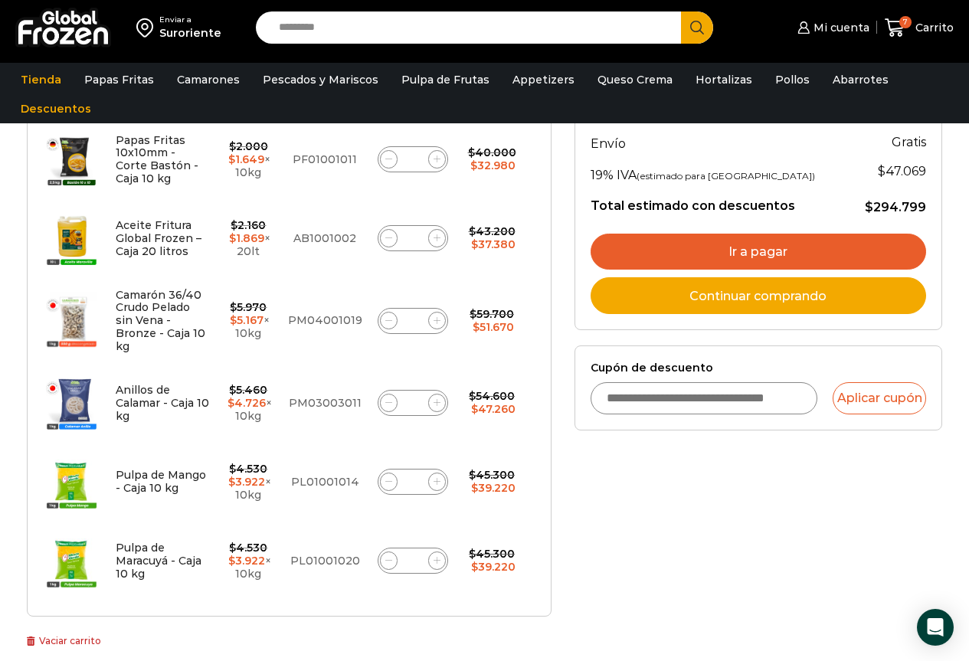
scroll to position [444, 0]
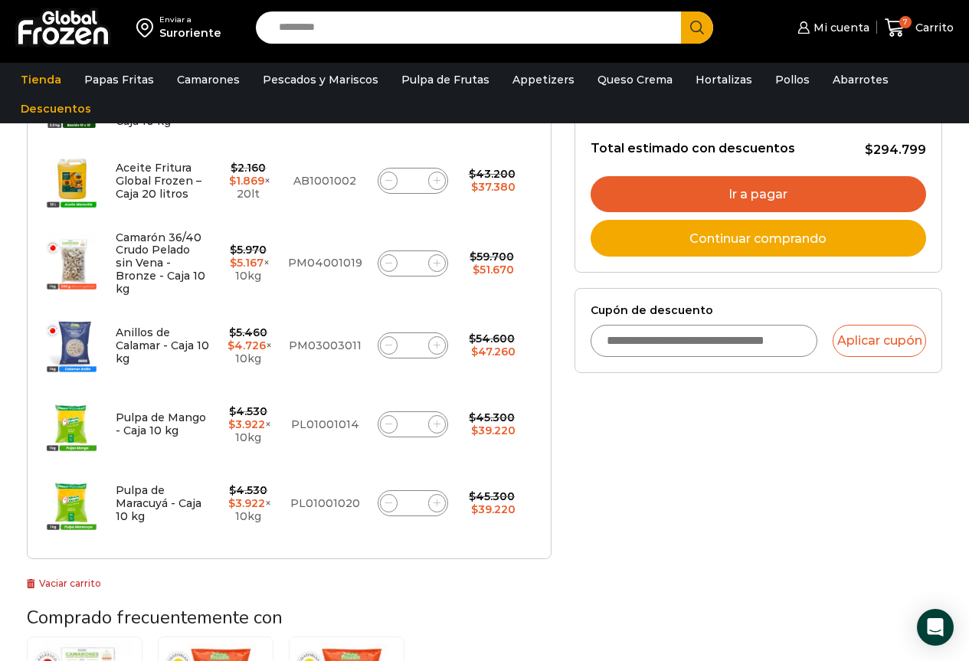
click at [658, 339] on input "Cupón de descuento" at bounding box center [705, 341] width 228 height 32
type input "**********"
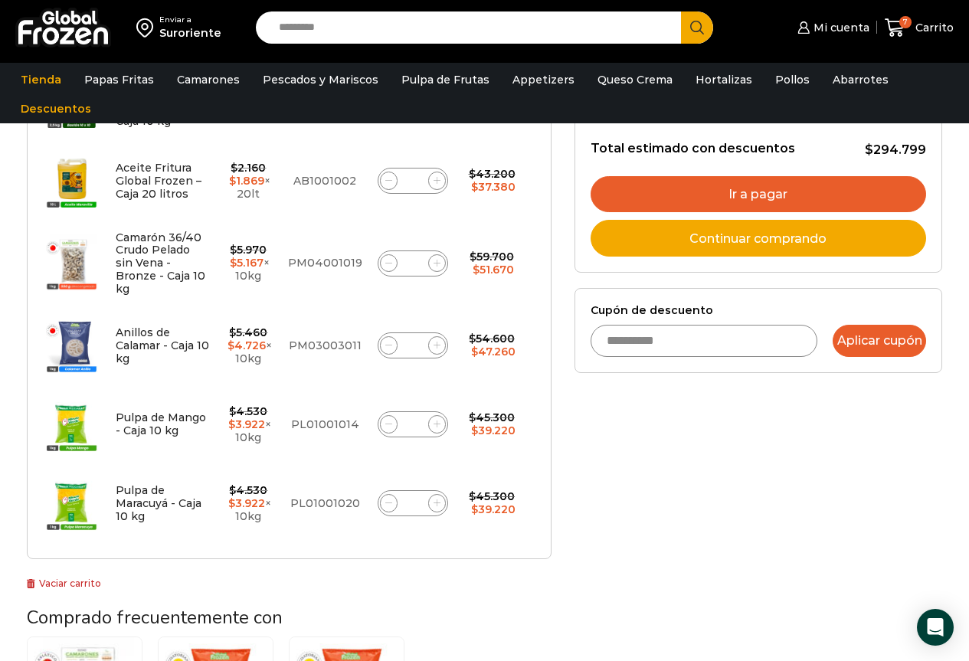
click at [884, 346] on button "Aplicar cupón" at bounding box center [879, 341] width 93 height 32
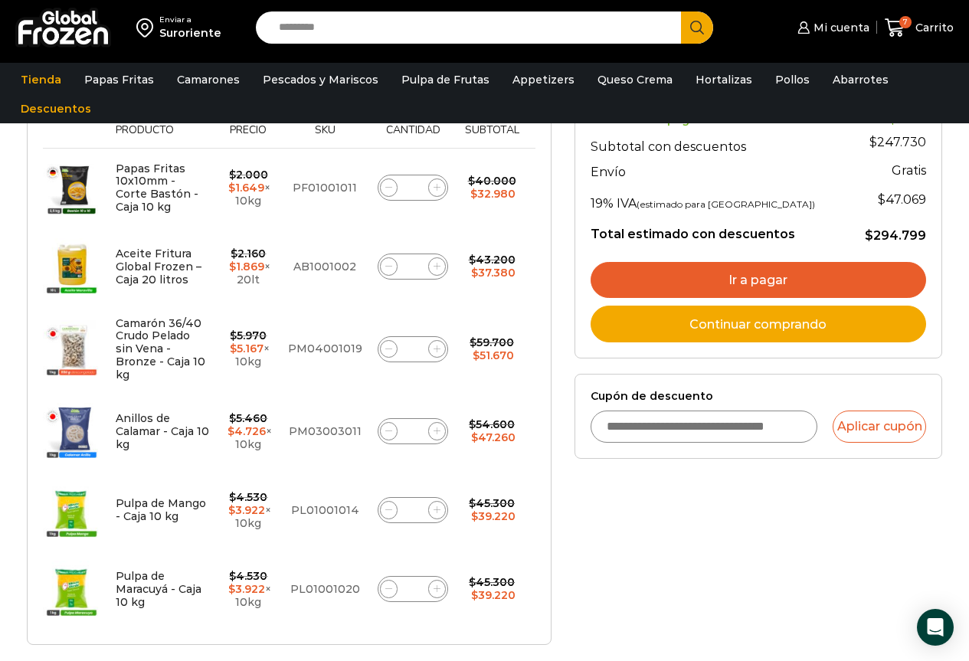
scroll to position [396, 0]
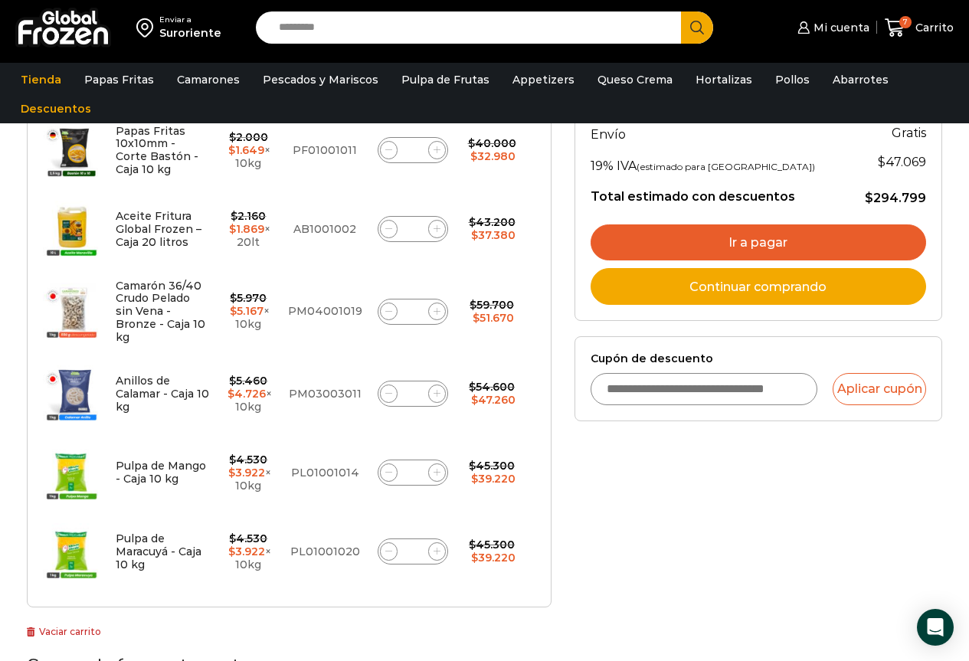
click at [736, 390] on input "Cupón de descuento" at bounding box center [705, 389] width 228 height 32
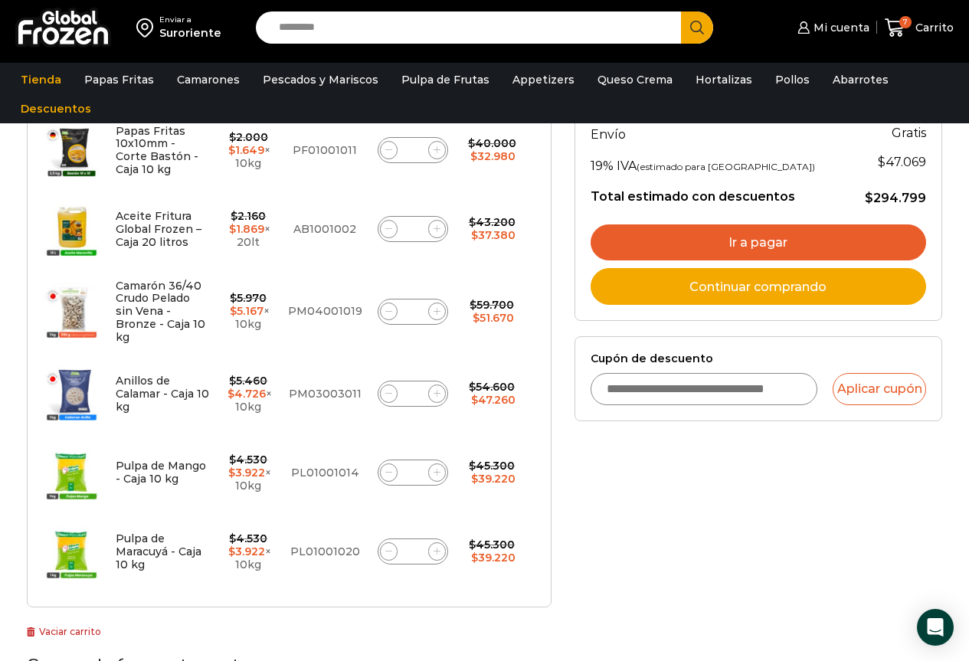
click at [736, 390] on input "Cupón de descuento" at bounding box center [705, 389] width 228 height 32
type input "**********"
click at [871, 401] on button "Aplicar cupón" at bounding box center [879, 389] width 93 height 32
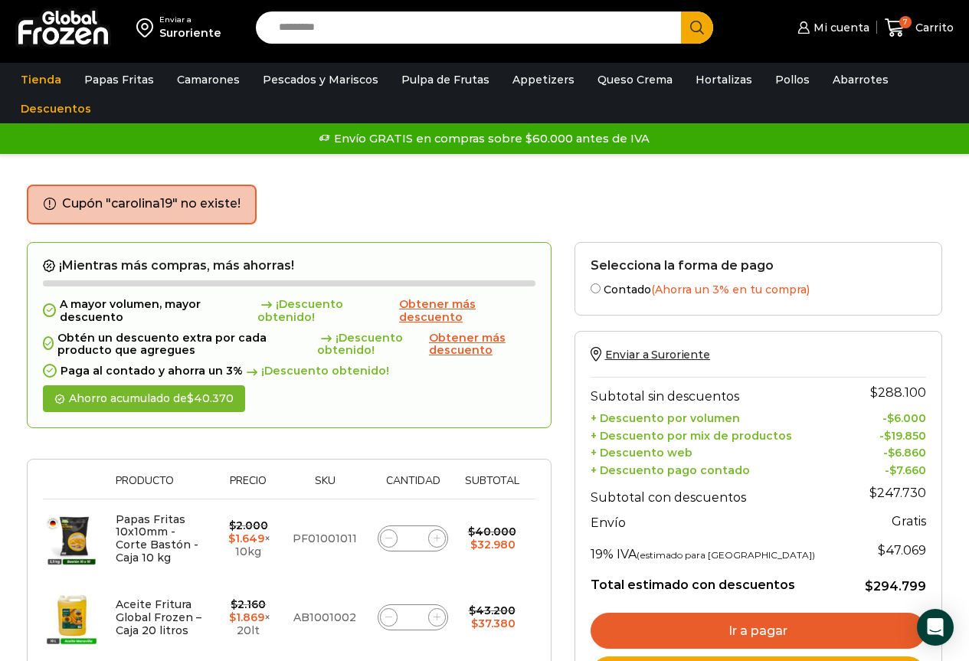
click at [565, 218] on div "Cupón "carolina19" no existe!" at bounding box center [485, 213] width 916 height 57
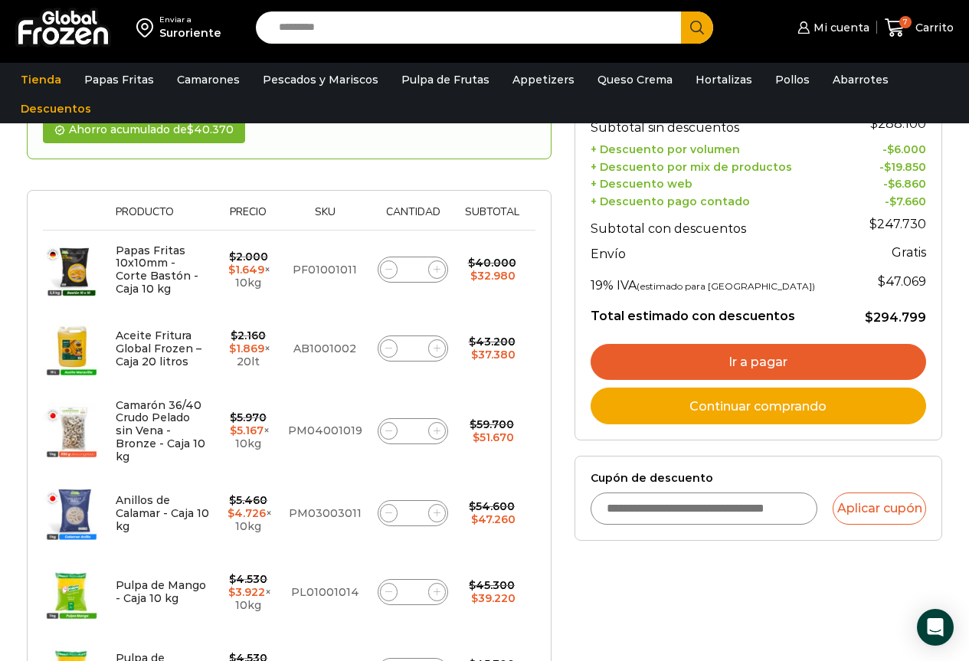
scroll to position [404, 0]
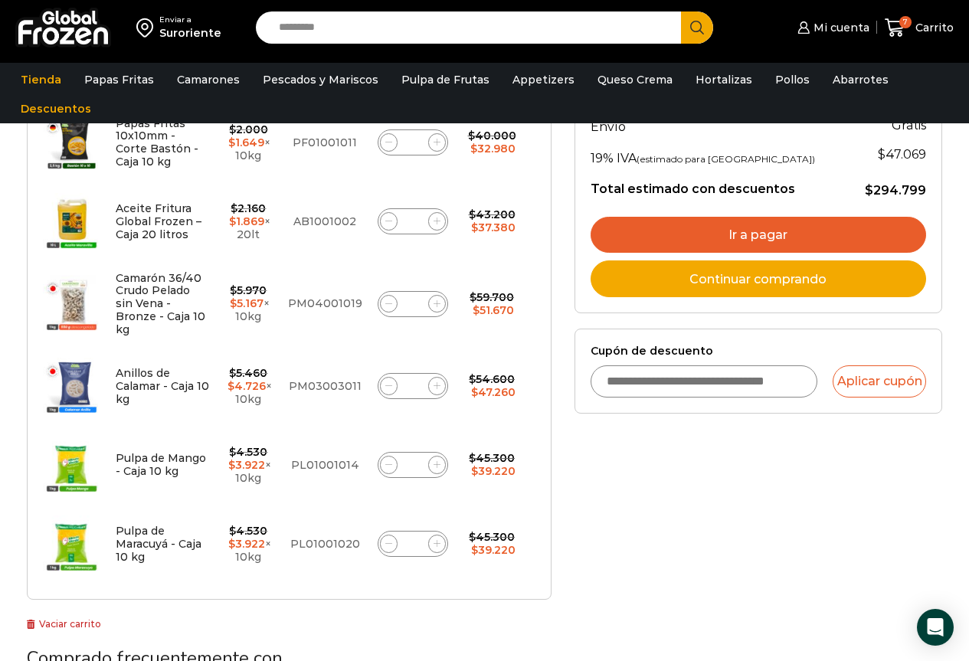
click at [677, 362] on div "Cupón de descuento Aplicar cupón" at bounding box center [759, 371] width 336 height 53
click at [667, 382] on input "Cupón de descuento" at bounding box center [705, 382] width 228 height 32
type input "**********"
click at [916, 376] on button "Aplicar cupón" at bounding box center [879, 382] width 93 height 32
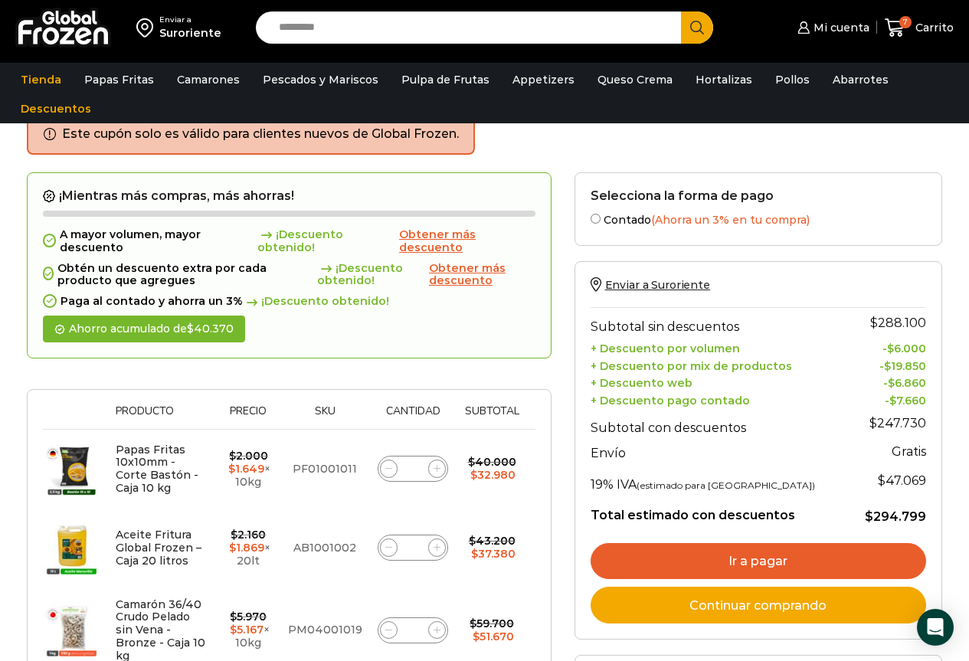
scroll to position [45, 0]
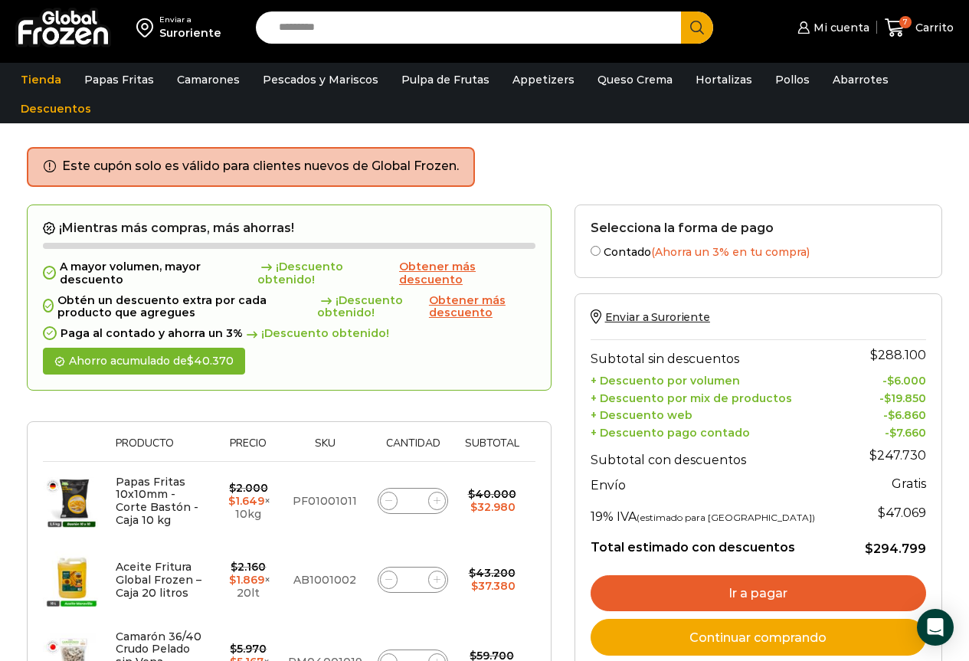
click at [857, 372] on td "- $ 6.000" at bounding box center [887, 379] width 80 height 18
click at [907, 374] on bdi "$ 6.000" at bounding box center [906, 381] width 39 height 14
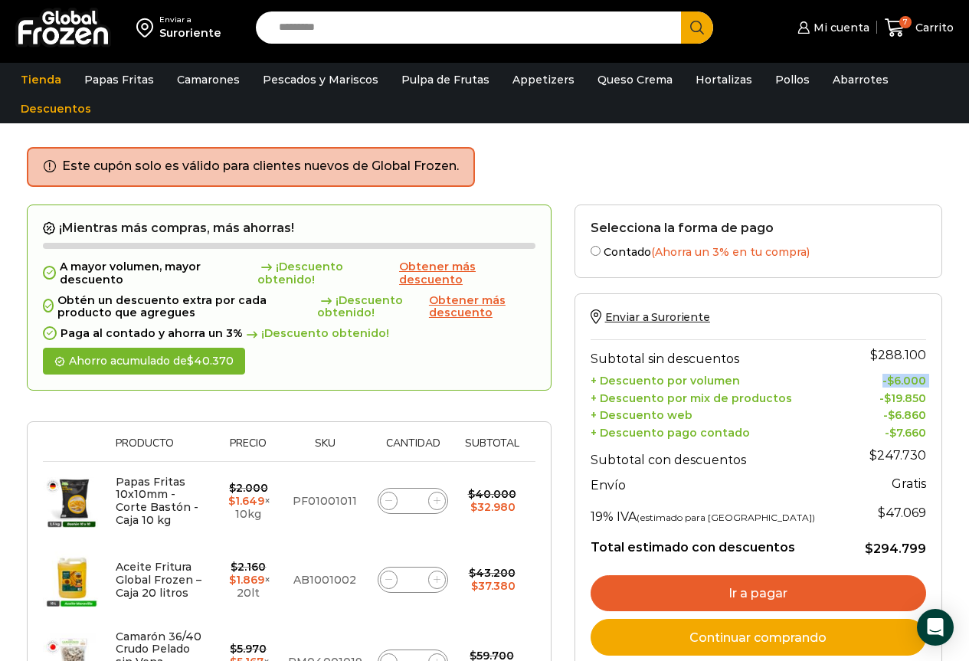
click at [907, 374] on bdi "$ 6.000" at bounding box center [906, 381] width 39 height 14
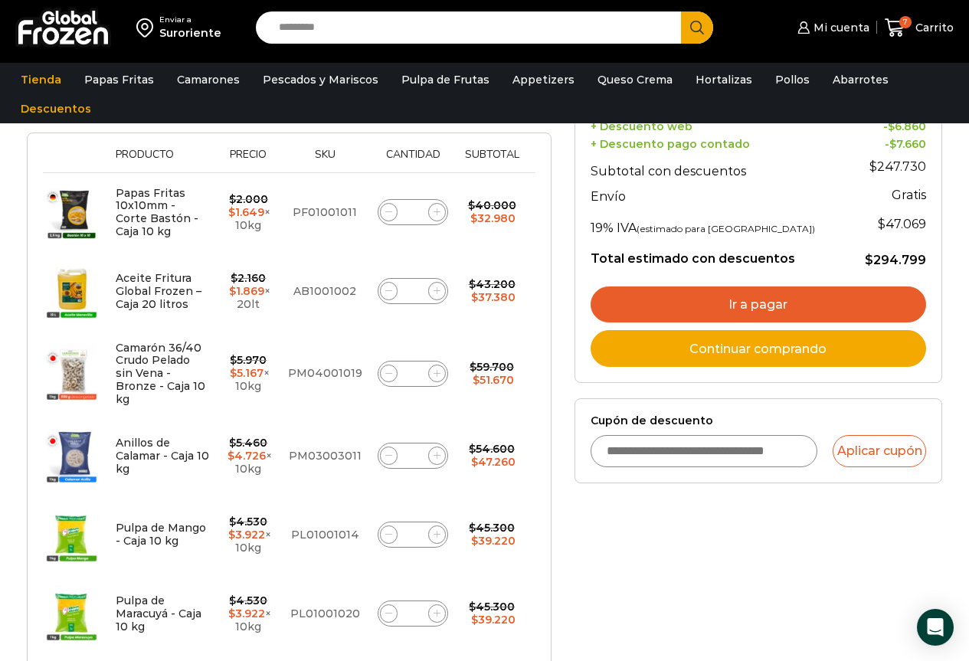
scroll to position [373, 0]
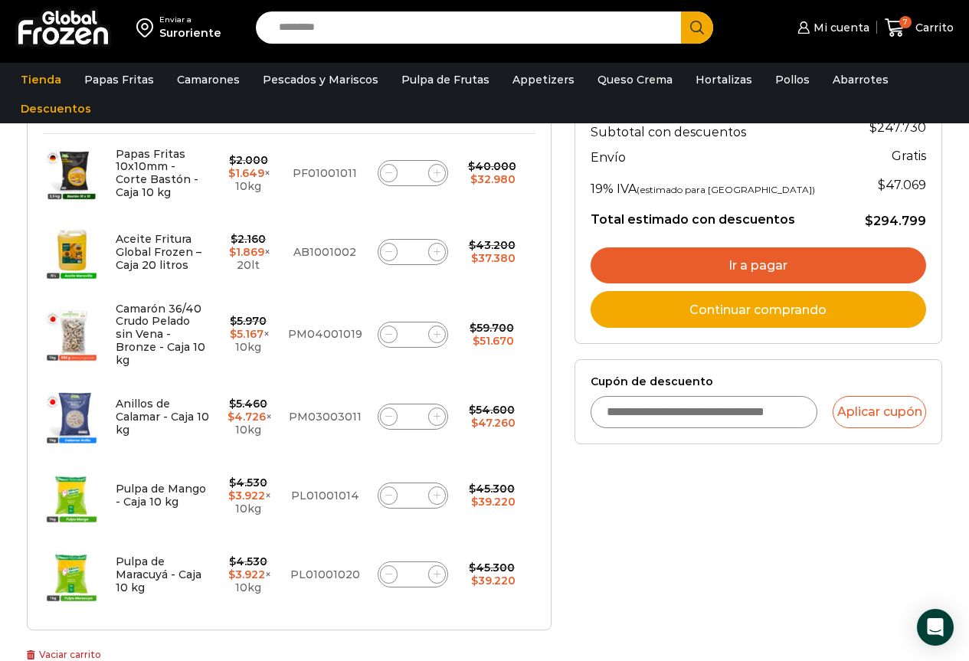
click at [770, 274] on link "Ir a pagar" at bounding box center [759, 266] width 336 height 37
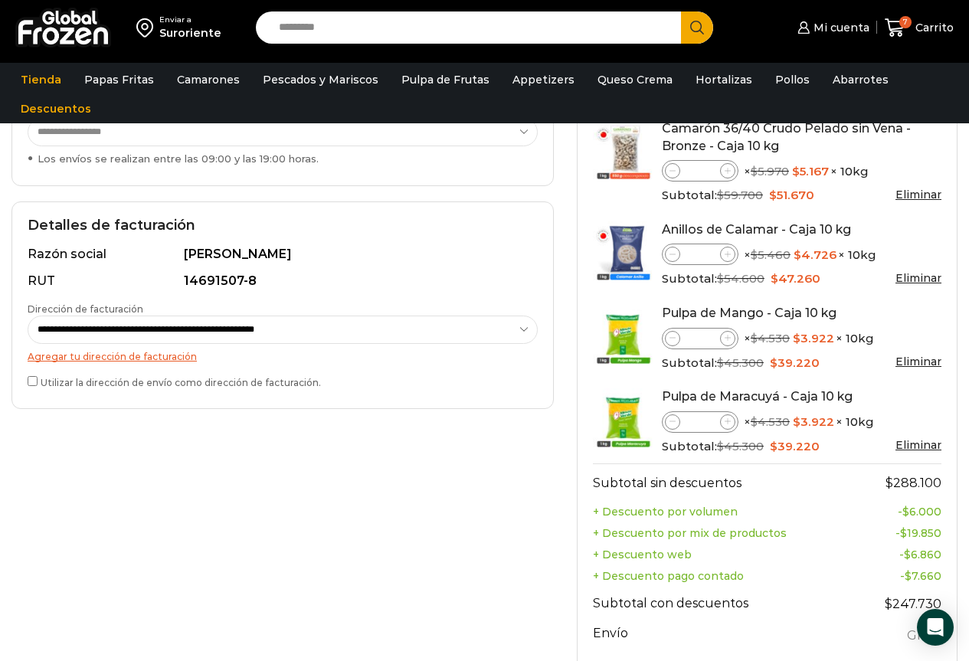
scroll to position [343, 0]
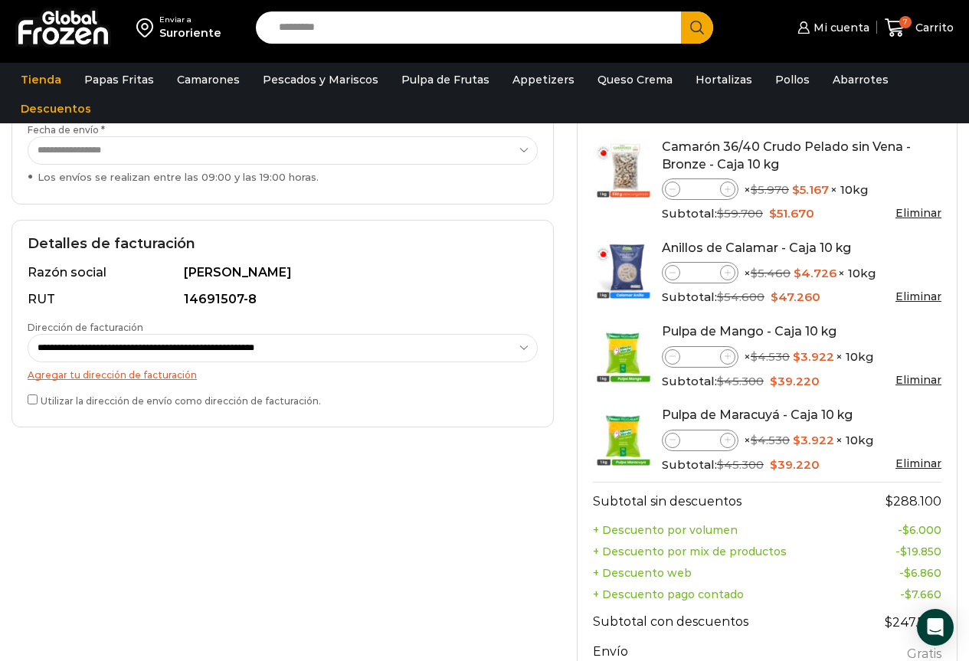
click at [27, 393] on div "**********" at bounding box center [282, 324] width 543 height 208
click at [34, 394] on label "Utilizar la dirección de envío como dirección de facturación." at bounding box center [283, 400] width 510 height 16
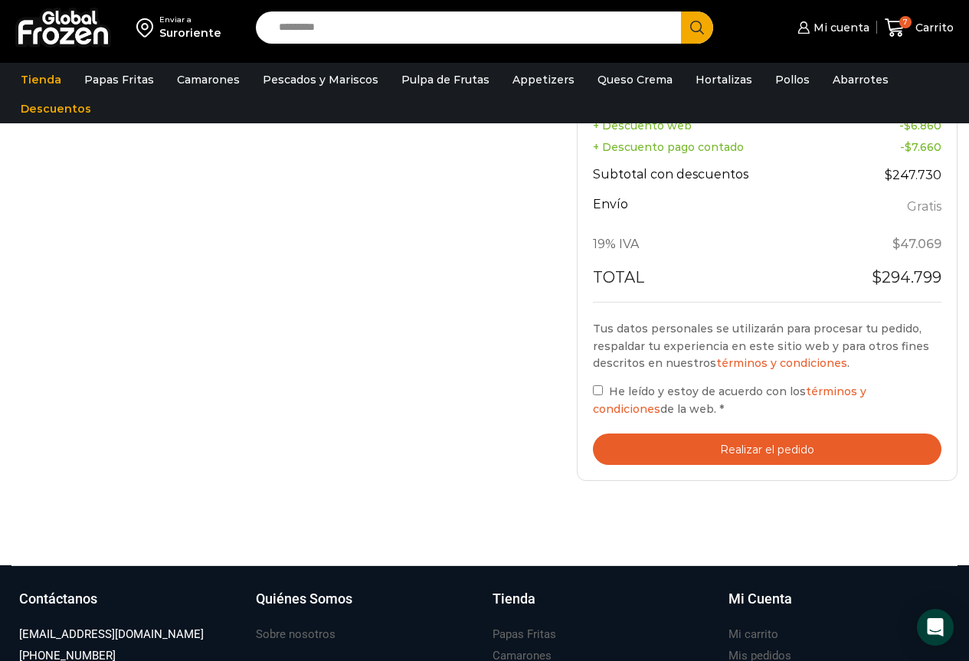
scroll to position [800, 0]
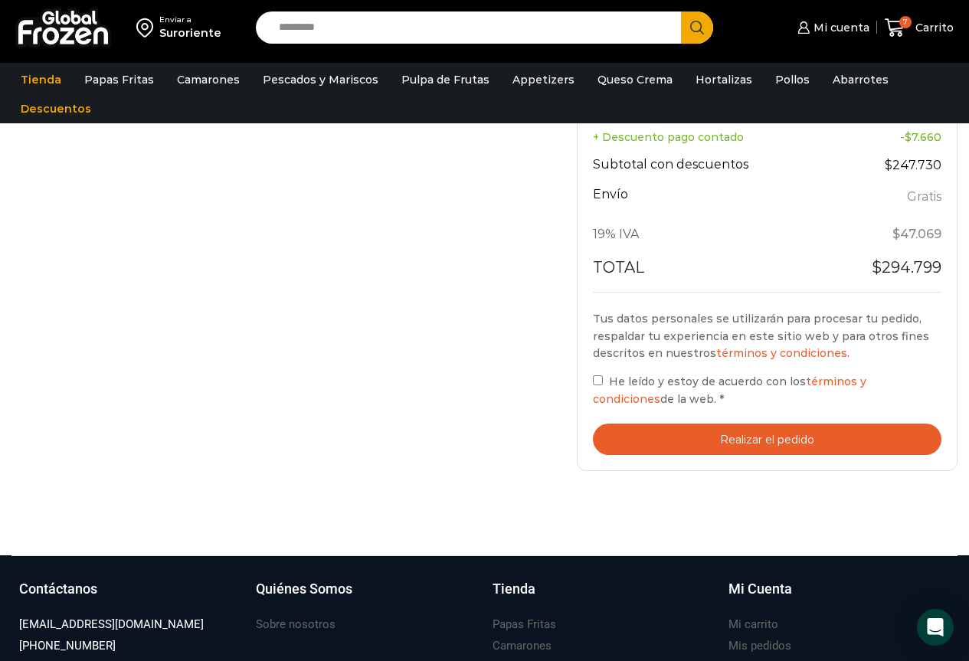
click at [759, 443] on button "Realizar el pedido" at bounding box center [767, 439] width 349 height 31
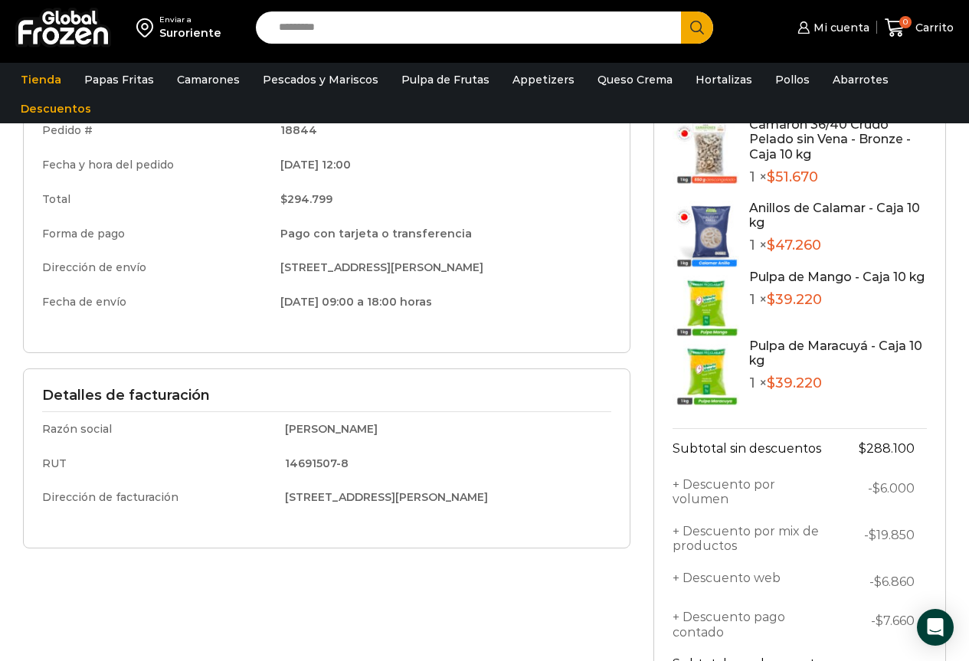
drag, startPoint x: 980, startPoint y: 165, endPoint x: 980, endPoint y: 279, distance: 114.2
click at [969, 279] on html "WordPress WooCommerce Themes Enviar a Suroriente Search input Search Mi cuenta" at bounding box center [484, 495] width 969 height 1504
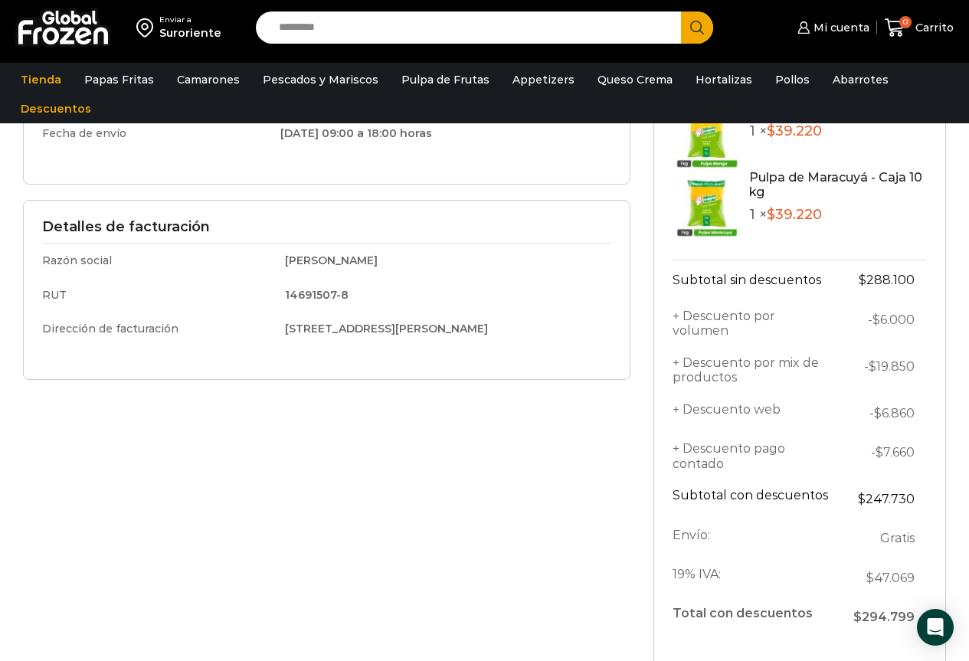
scroll to position [597, 0]
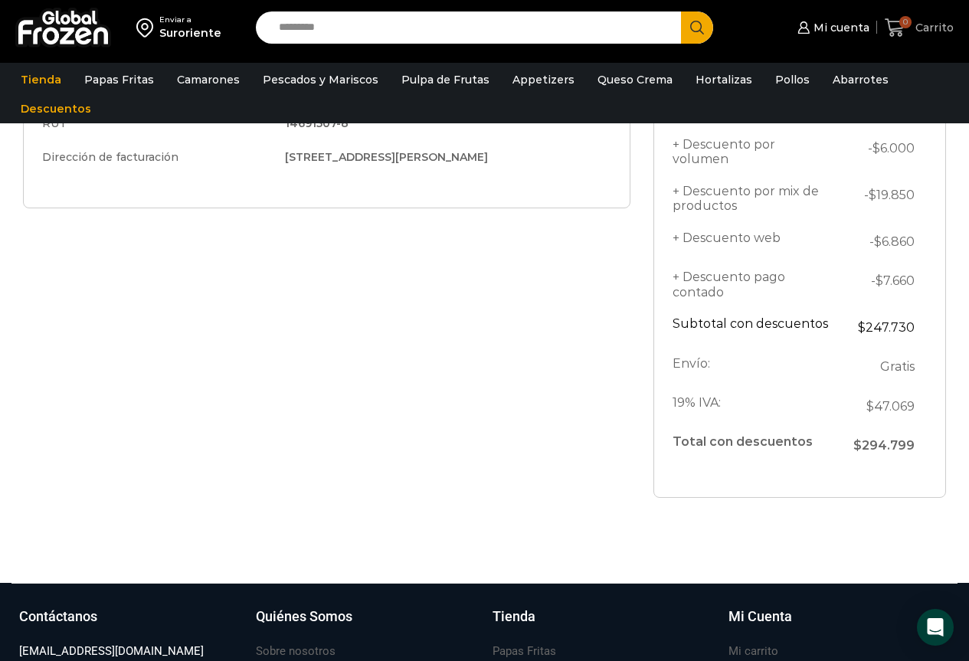
click at [932, 38] on link "0 [GEOGRAPHIC_DATA]" at bounding box center [919, 28] width 69 height 36
